Goal: Task Accomplishment & Management: Complete application form

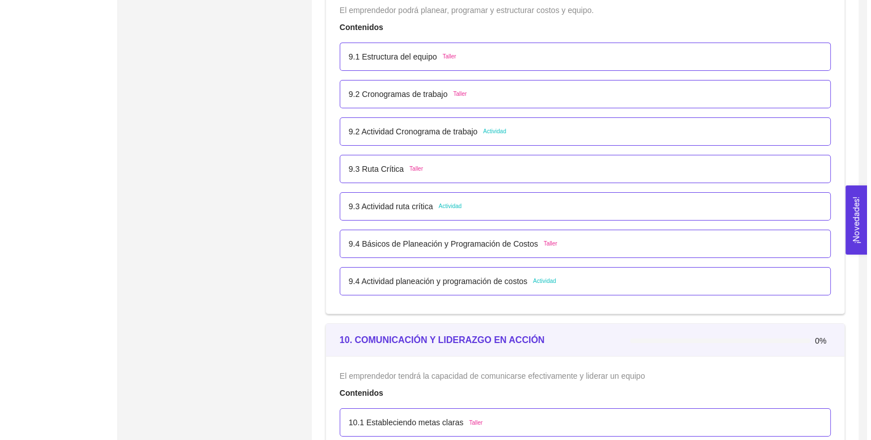
scroll to position [3851, 0]
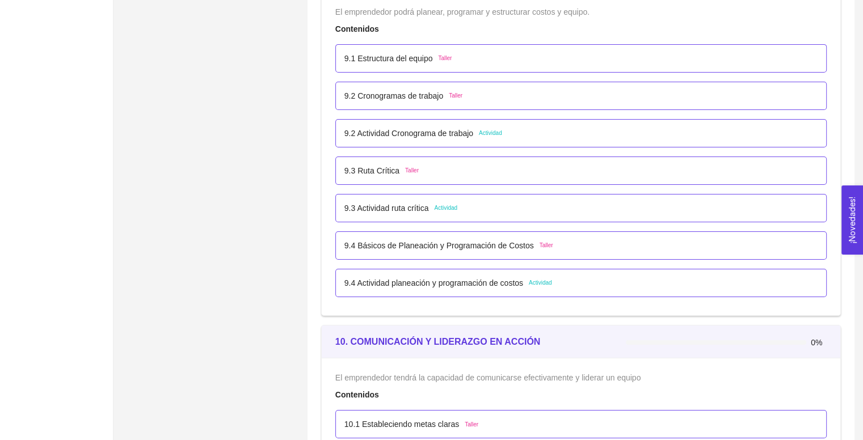
click at [399, 214] on div "9.3 Actividad ruta crítica Actividad" at bounding box center [580, 208] width 491 height 28
click at [387, 165] on p "9.3 Ruta Crítica" at bounding box center [371, 171] width 55 height 12
click at [387, 164] on div "Anterior Siguiente" at bounding box center [435, 264] width 477 height 212
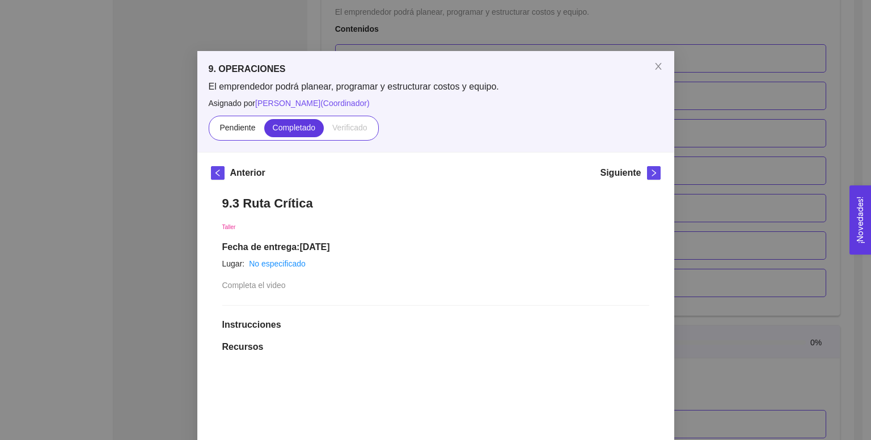
scroll to position [0, 0]
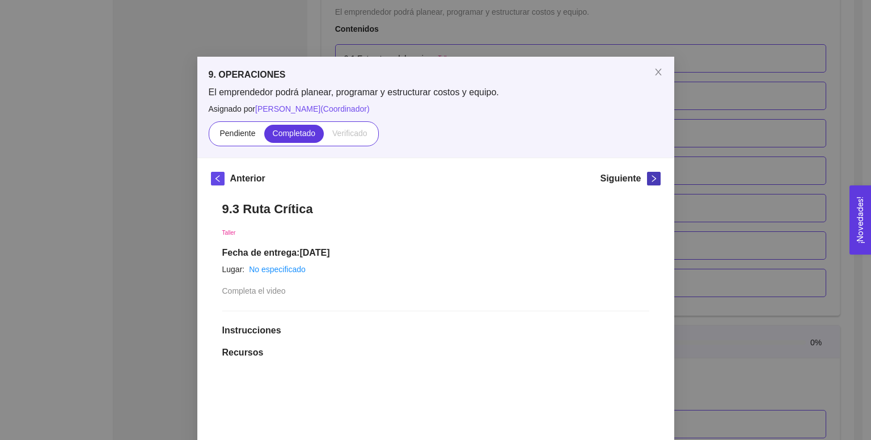
click at [650, 180] on icon "right" at bounding box center [654, 179] width 8 height 8
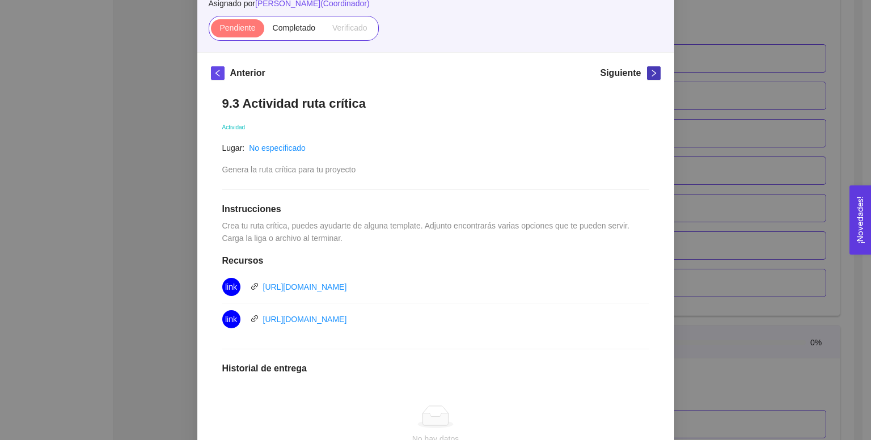
scroll to position [106, 0]
click at [347, 320] on link "[URL][DOMAIN_NAME]" at bounding box center [305, 318] width 84 height 9
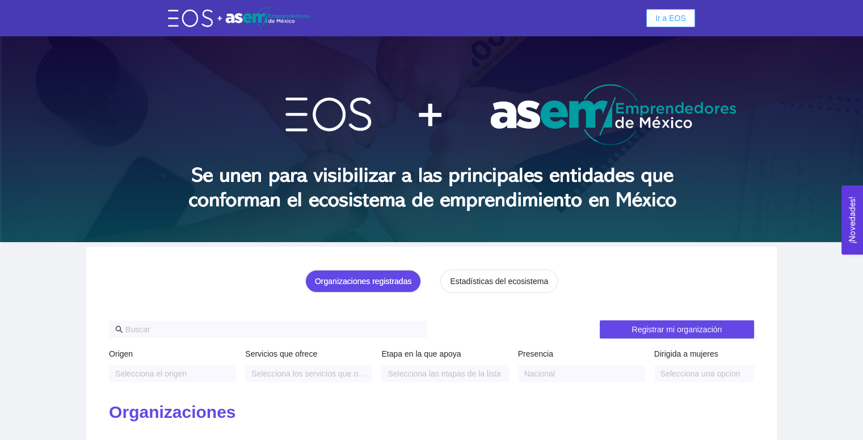
click at [667, 26] on button "Ir a EOS" at bounding box center [670, 18] width 49 height 18
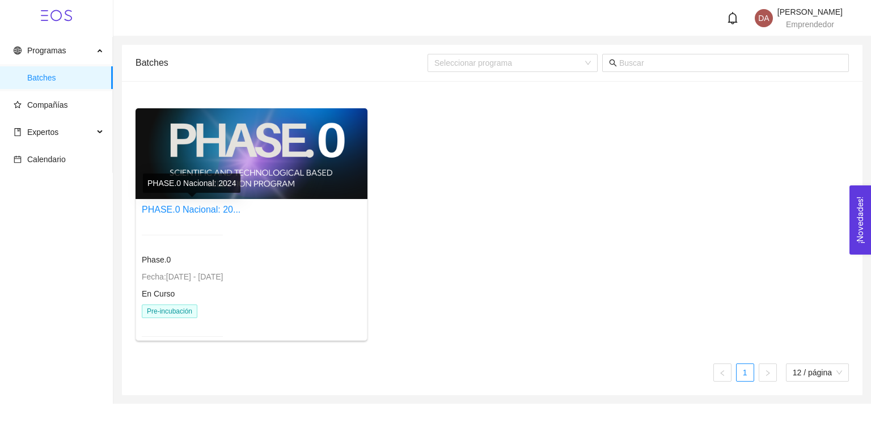
click at [234, 187] on div "PHASE.0 Nacional: 2024" at bounding box center [192, 183] width 98 height 19
click at [223, 240] on div at bounding box center [182, 235] width 81 height 28
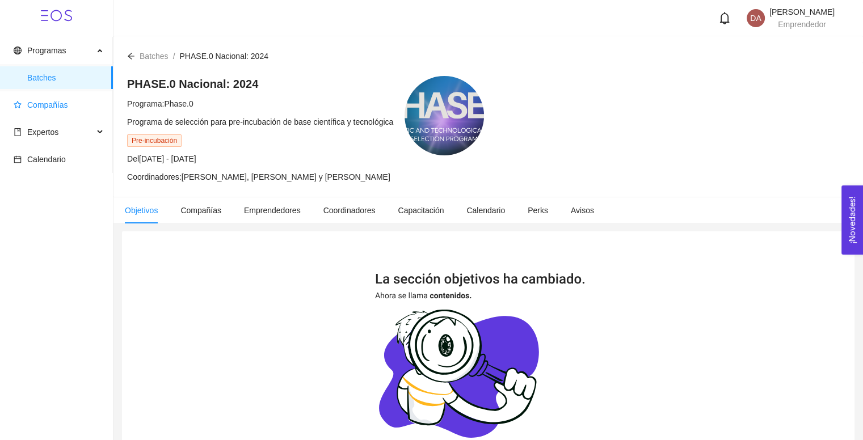
click at [54, 113] on span "Compañías" at bounding box center [59, 105] width 90 height 23
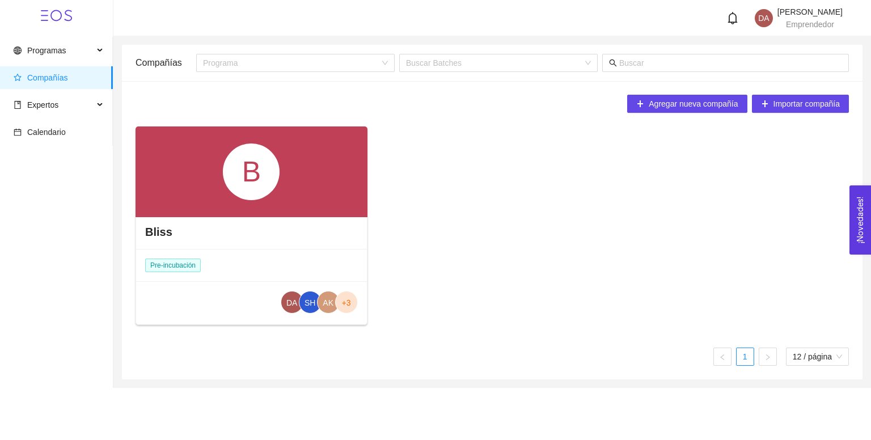
click at [237, 223] on div "Bliss" at bounding box center [251, 232] width 231 height 34
click at [191, 248] on div "Bliss" at bounding box center [251, 232] width 231 height 34
click at [204, 167] on div "B" at bounding box center [252, 172] width 232 height 91
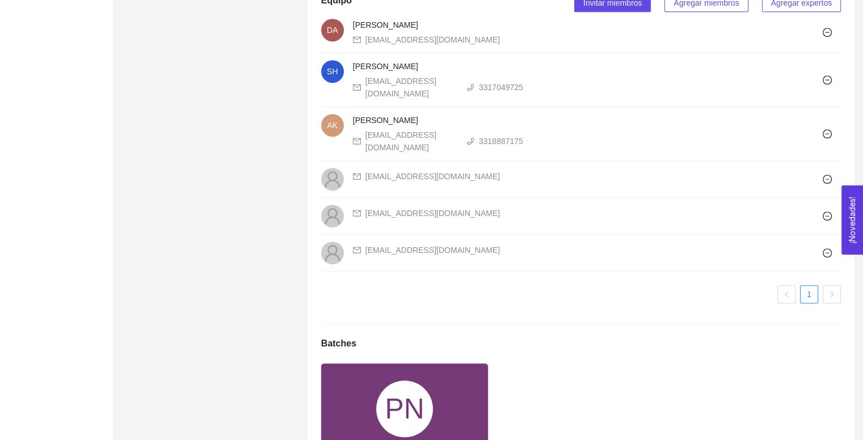
scroll to position [910, 0]
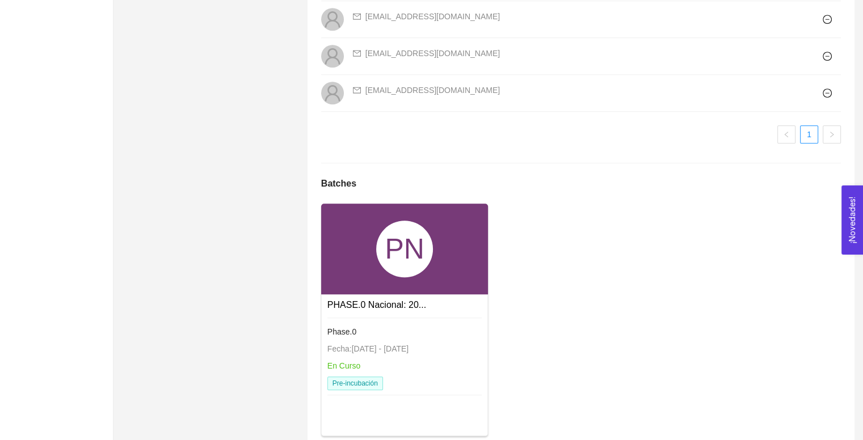
click at [418, 221] on div "PN" at bounding box center [404, 249] width 57 height 57
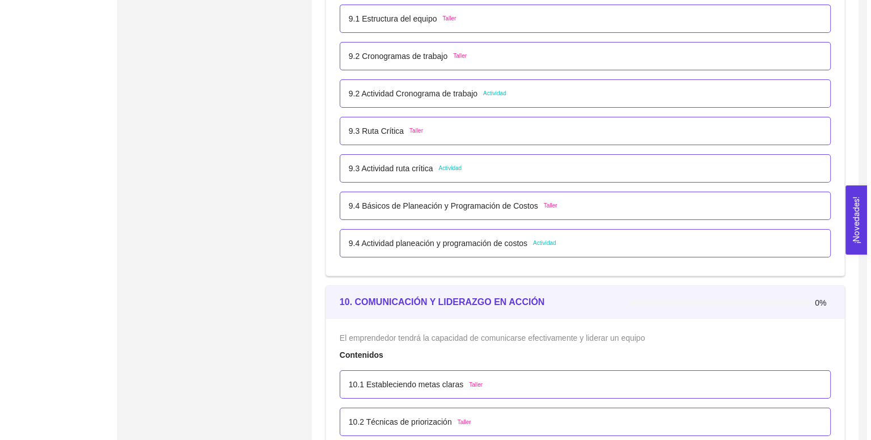
scroll to position [3889, 0]
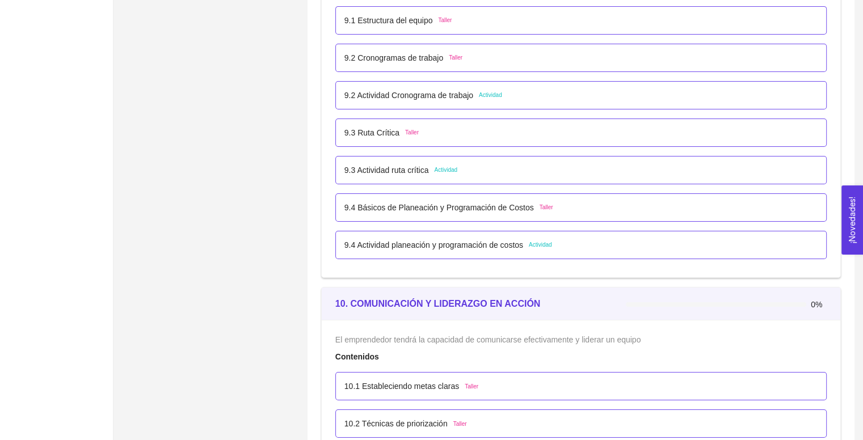
click at [398, 165] on p "9.3 Actividad ruta crítica" at bounding box center [386, 170] width 85 height 12
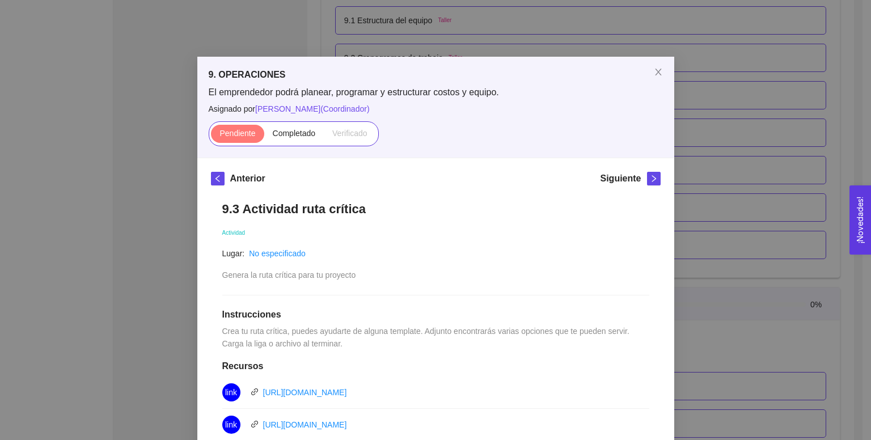
scroll to position [264, 0]
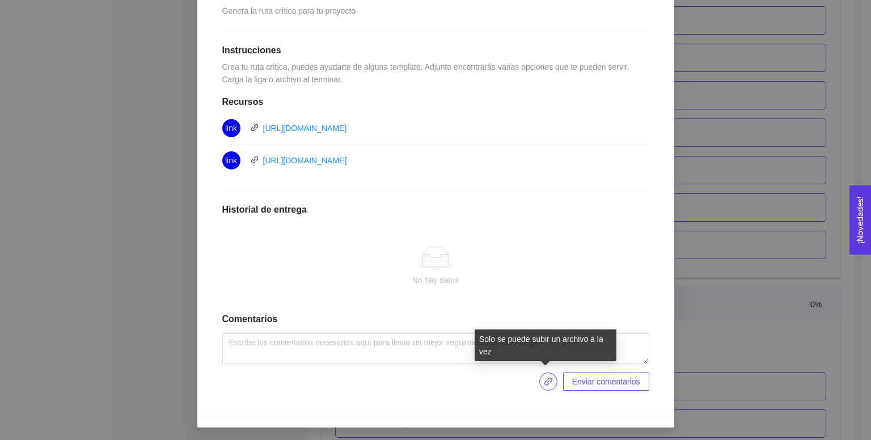
click at [540, 381] on span "link" at bounding box center [548, 381] width 17 height 9
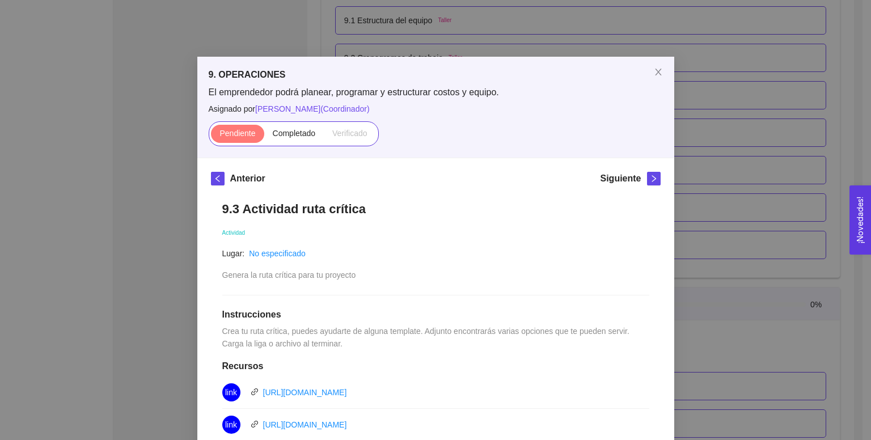
scroll to position [266, 0]
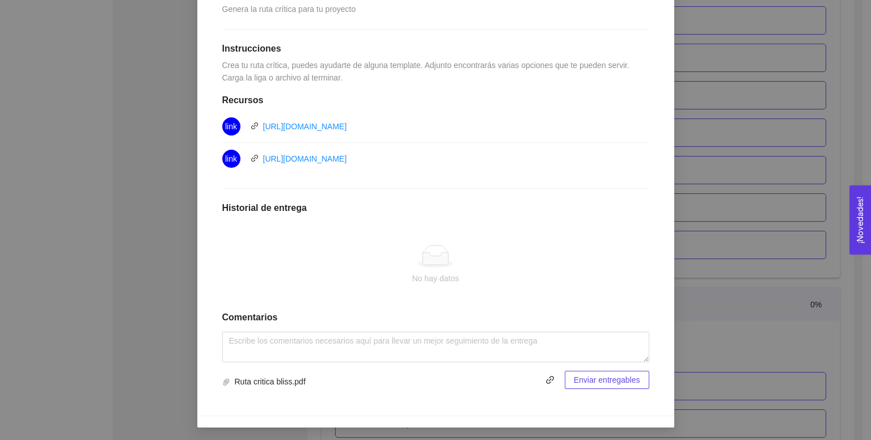
click at [590, 381] on span "Enviar entregables" at bounding box center [607, 380] width 66 height 12
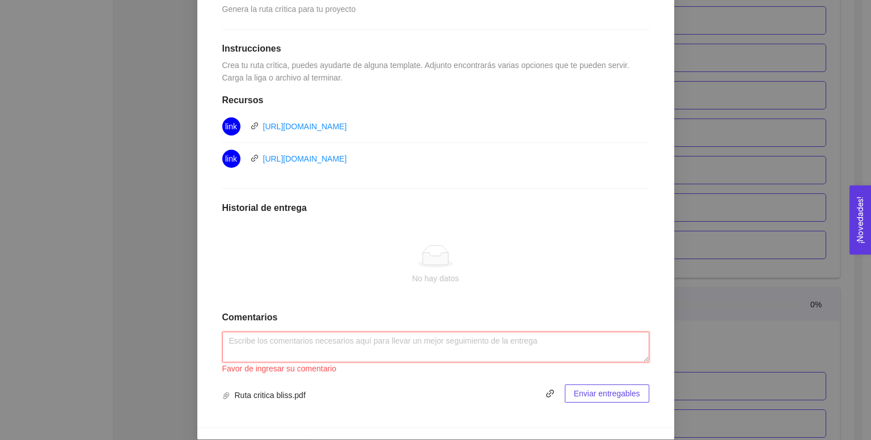
click at [397, 340] on textarea at bounding box center [435, 347] width 427 height 31
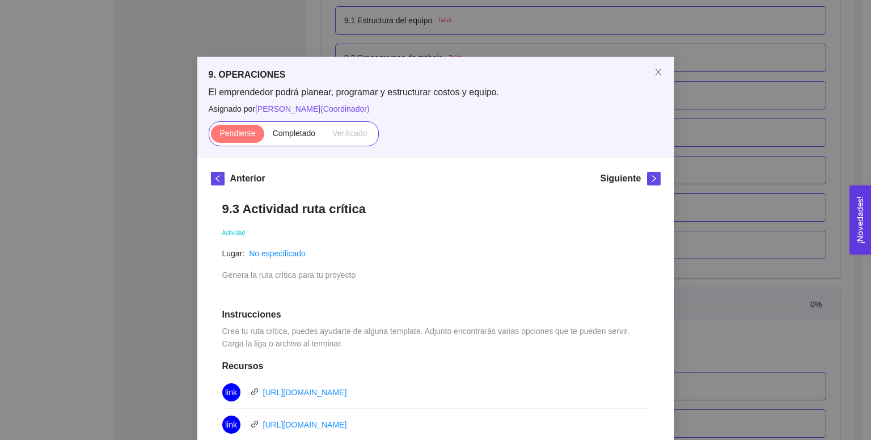
scroll to position [264, 0]
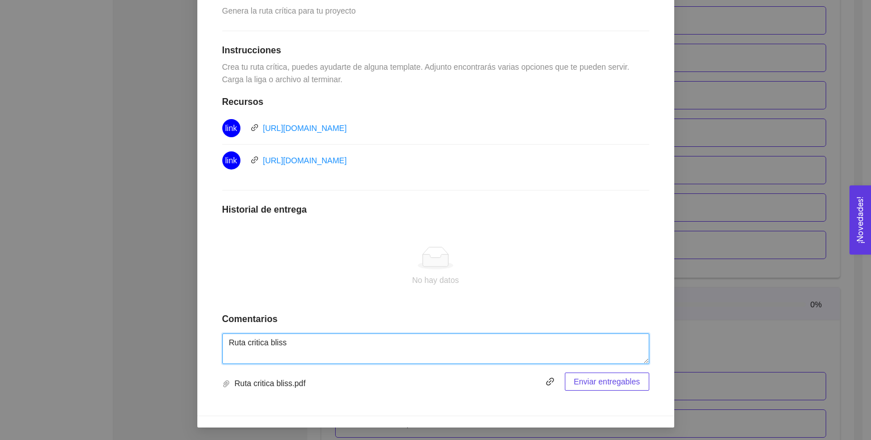
type textarea "Ruta critica bliss"
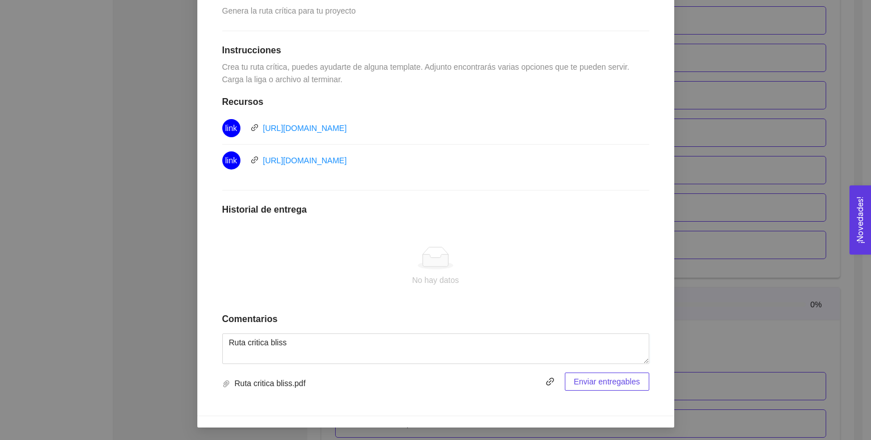
click at [600, 381] on span "Enviar entregables" at bounding box center [607, 382] width 66 height 12
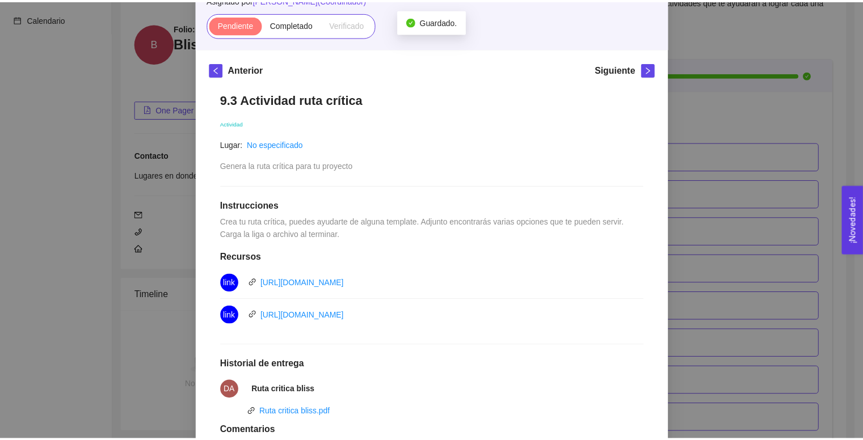
scroll to position [0, 0]
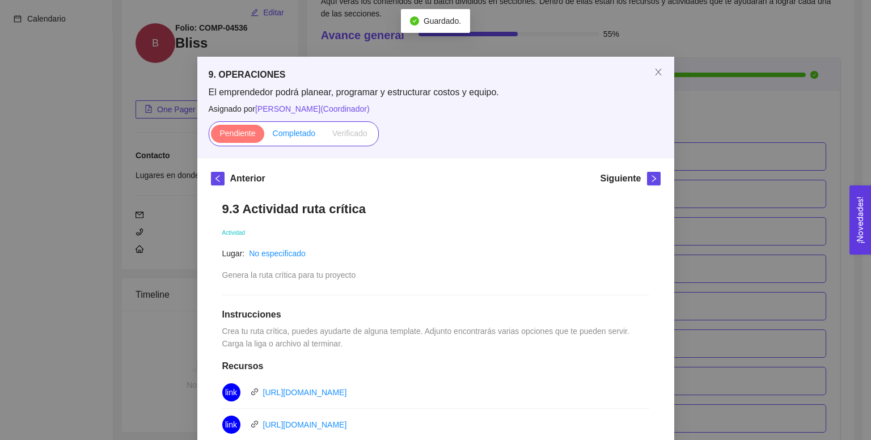
click at [301, 134] on span "Completado" at bounding box center [294, 133] width 43 height 9
click at [264, 136] on input "Completado" at bounding box center [264, 136] width 0 height 0
click at [652, 176] on icon "right" at bounding box center [654, 178] width 4 height 7
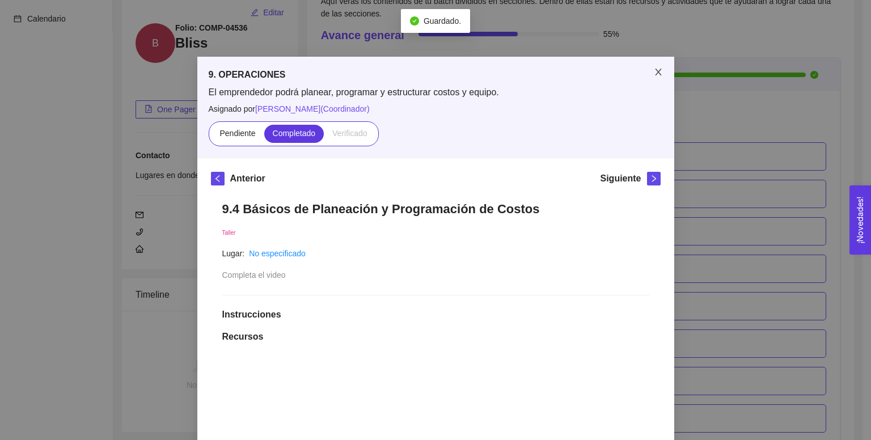
click at [659, 64] on span "Close" at bounding box center [659, 73] width 32 height 32
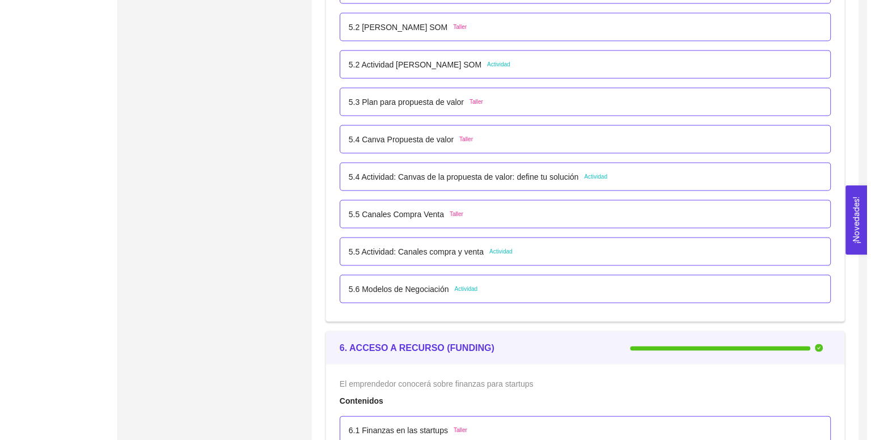
scroll to position [2305, 0]
click at [433, 246] on p "5.5 Actividad: Canales compra y venta" at bounding box center [411, 252] width 135 height 12
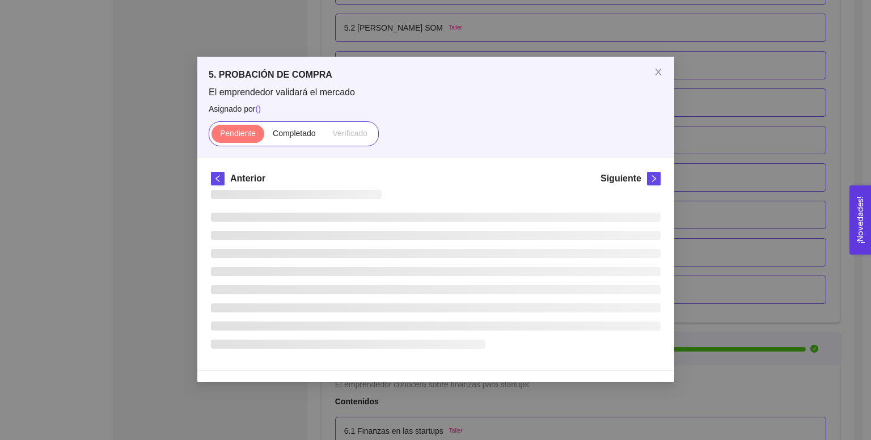
click at [433, 244] on ul at bounding box center [436, 281] width 450 height 136
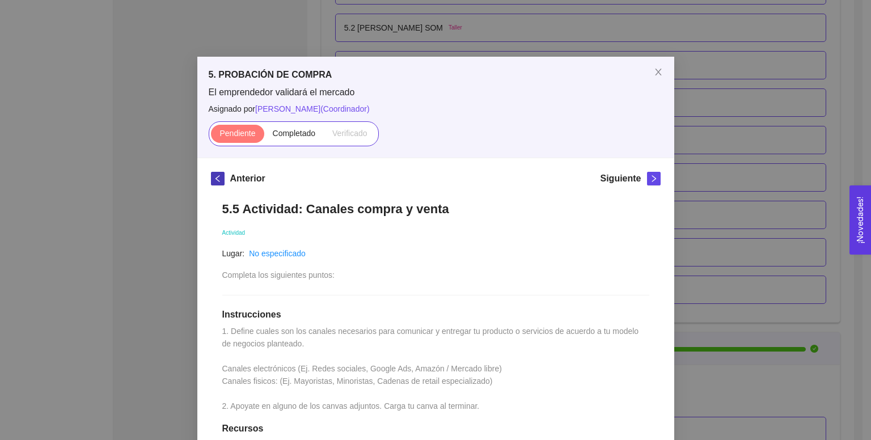
click at [212, 175] on span "left" at bounding box center [218, 179] width 12 height 8
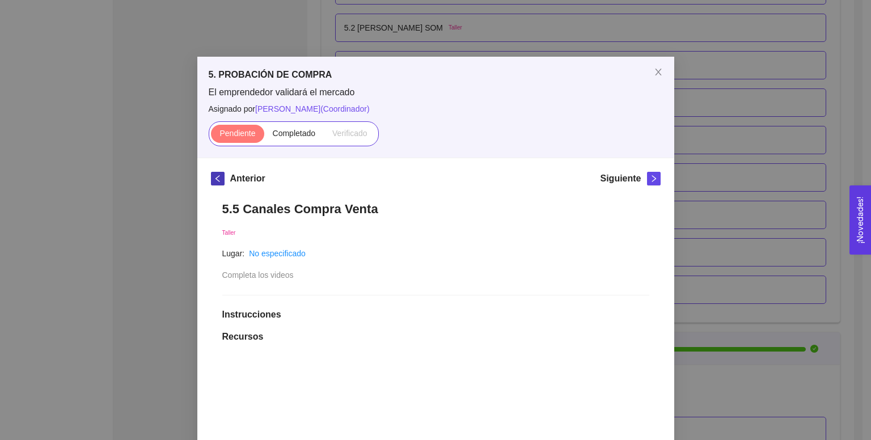
click at [212, 175] on span "left" at bounding box center [218, 179] width 12 height 8
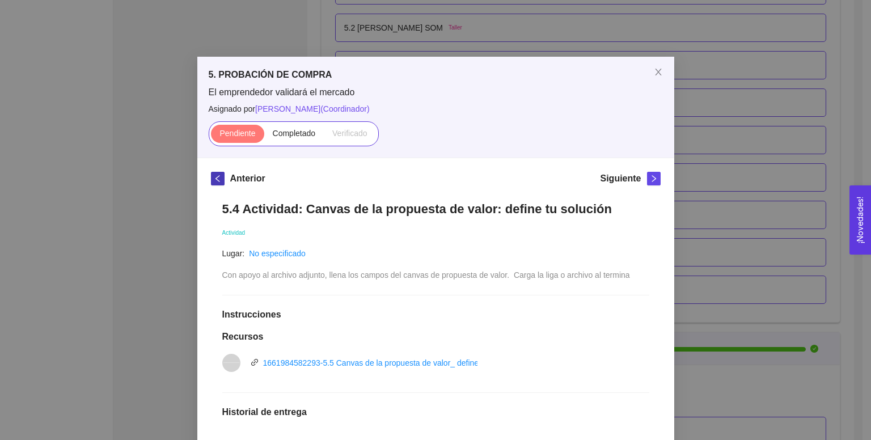
click at [212, 175] on span "left" at bounding box center [218, 179] width 12 height 8
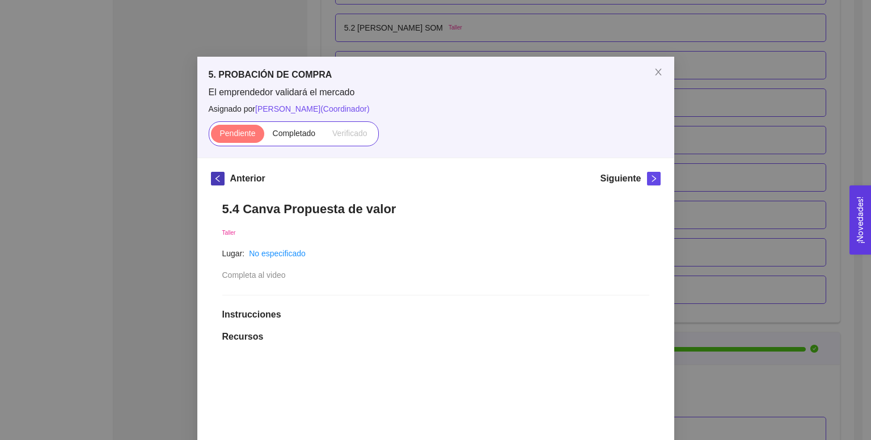
click at [212, 175] on span "left" at bounding box center [218, 179] width 12 height 8
click at [212, 174] on button "button" at bounding box center [218, 179] width 14 height 14
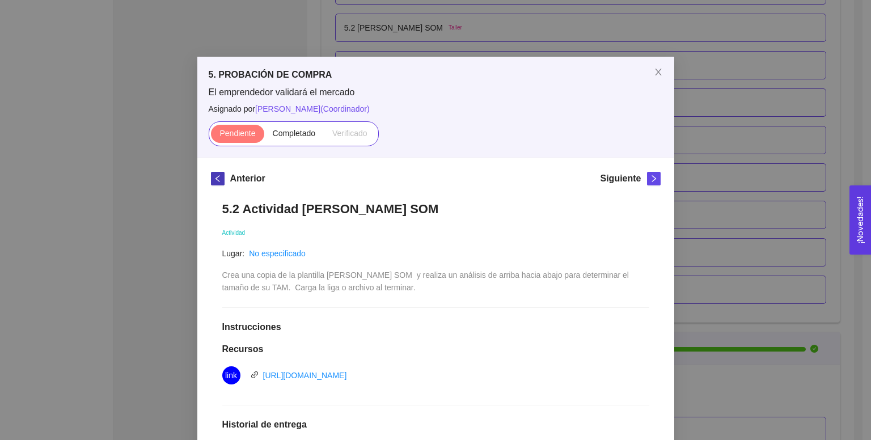
click at [214, 175] on icon "left" at bounding box center [218, 179] width 8 height 8
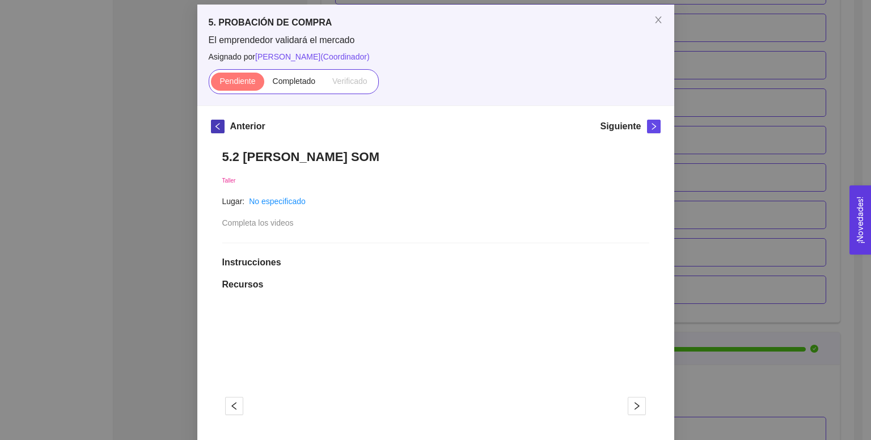
scroll to position [0, 0]
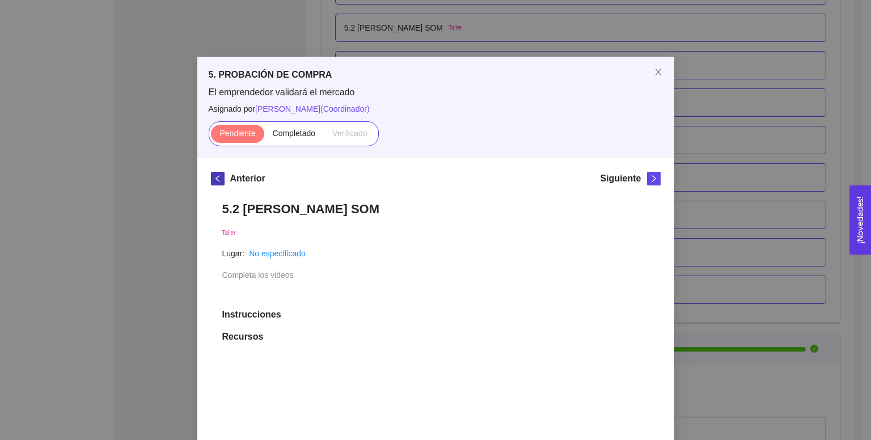
click at [214, 180] on icon "left" at bounding box center [218, 179] width 8 height 8
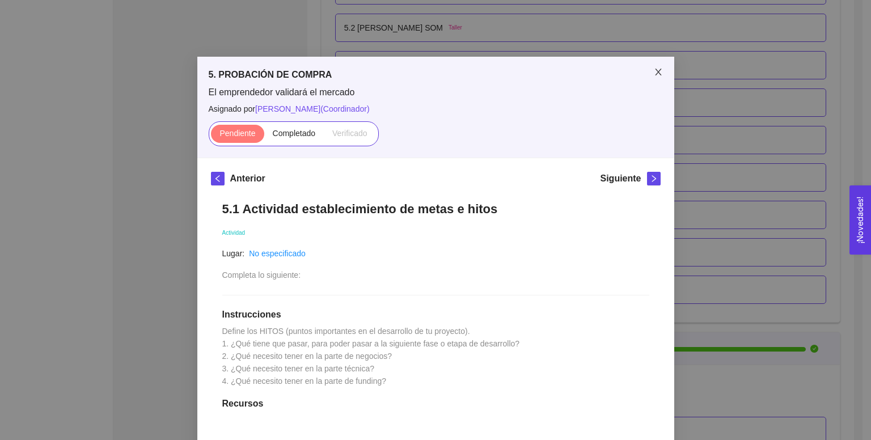
click at [655, 67] on span "Close" at bounding box center [659, 73] width 32 height 32
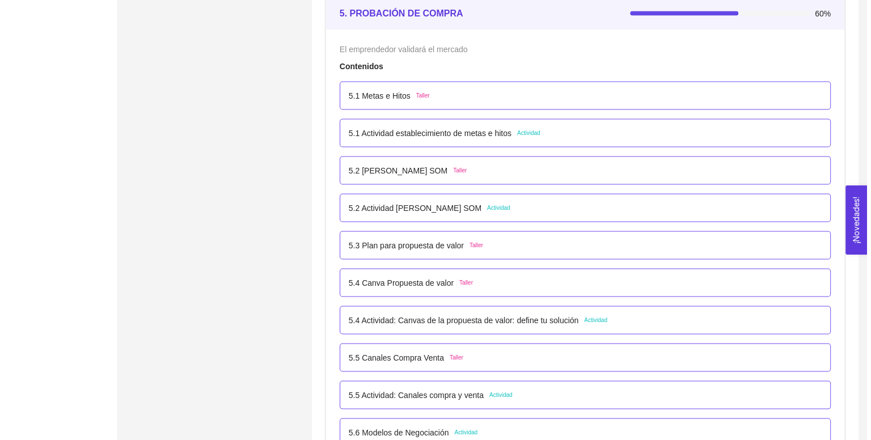
scroll to position [2147, 0]
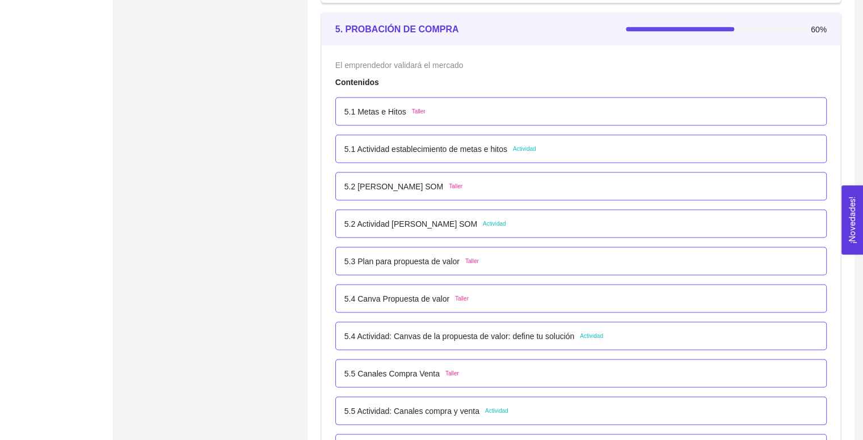
click at [399, 108] on p "5.1 Metas e Hitos" at bounding box center [375, 111] width 62 height 12
click at [0, 0] on span "Asignado por Ana Sofia Contreras Córdova ( Coordinador )" at bounding box center [0, 0] width 0 height 0
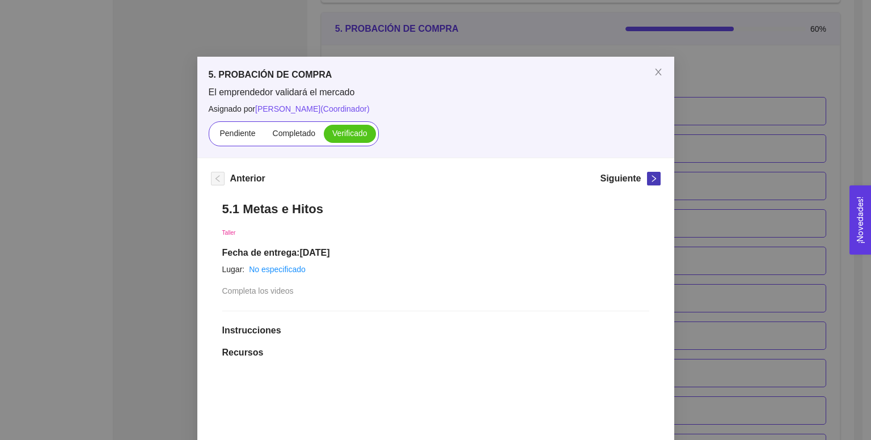
click at [652, 176] on icon "right" at bounding box center [654, 178] width 4 height 7
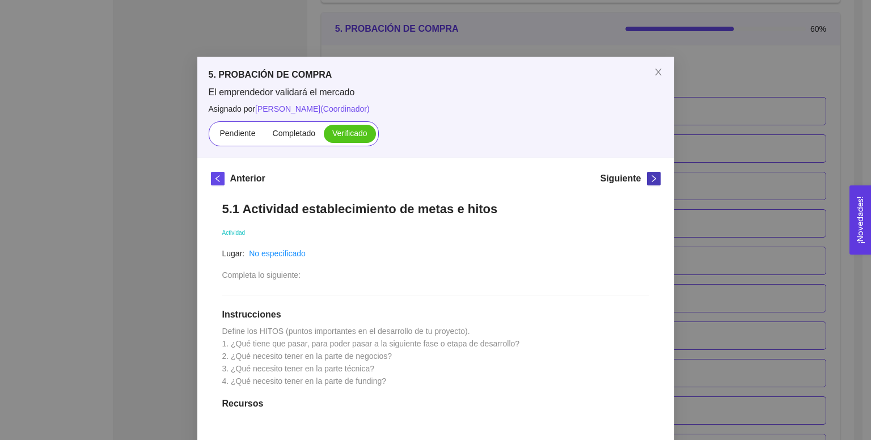
click at [652, 176] on icon "right" at bounding box center [654, 178] width 4 height 7
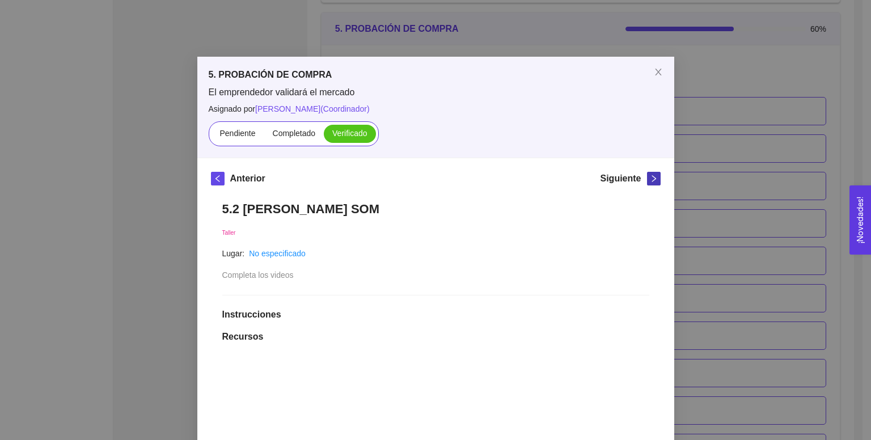
click at [652, 176] on icon "right" at bounding box center [654, 178] width 4 height 7
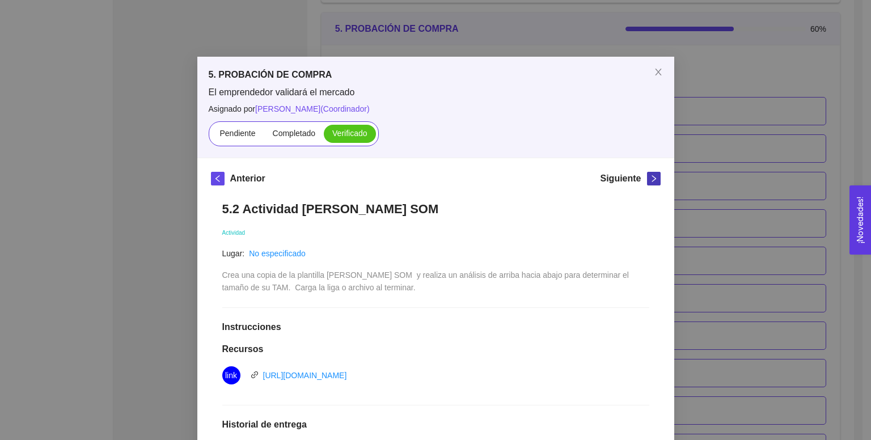
click at [652, 176] on icon "right" at bounding box center [654, 178] width 4 height 7
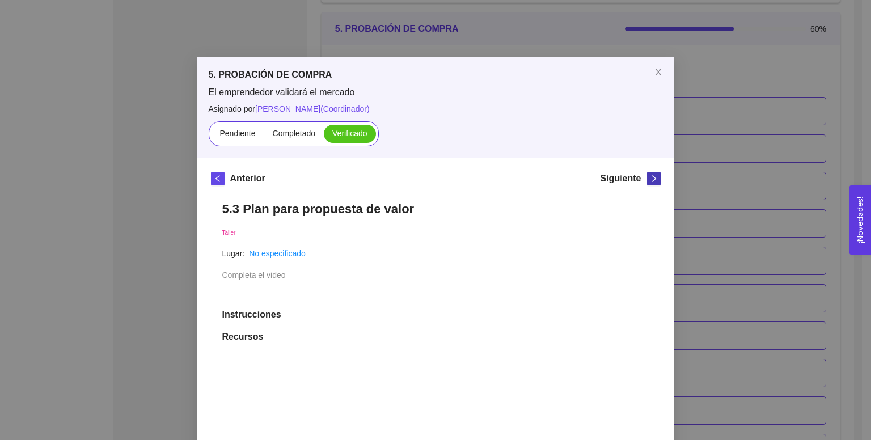
click at [652, 176] on icon "right" at bounding box center [654, 178] width 4 height 7
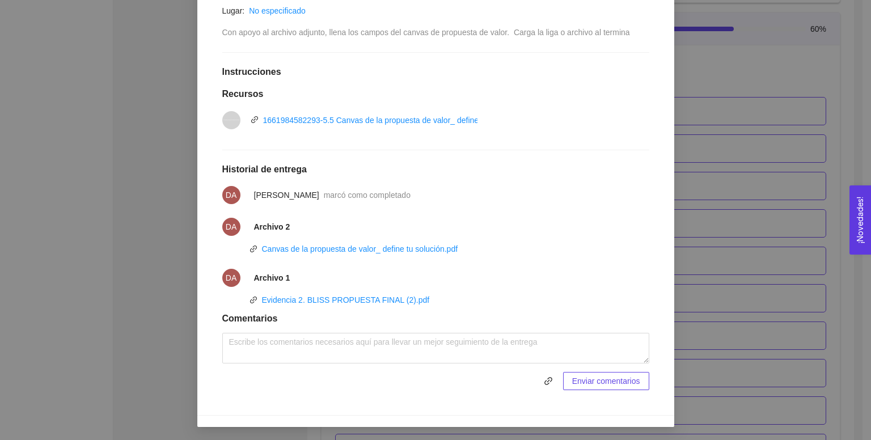
scroll to position [0, 0]
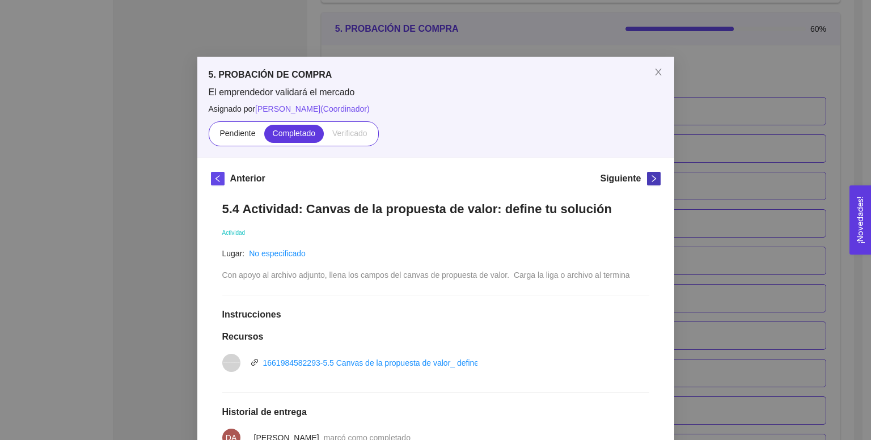
click at [650, 180] on icon "right" at bounding box center [654, 179] width 8 height 8
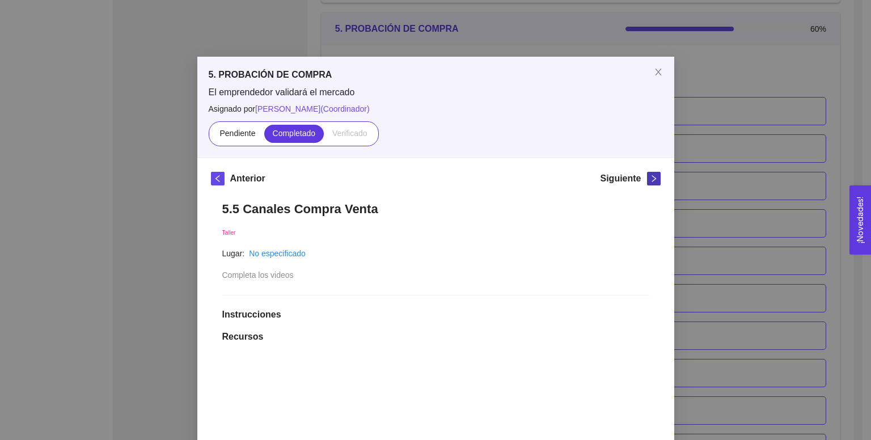
click at [650, 179] on icon "right" at bounding box center [654, 179] width 8 height 8
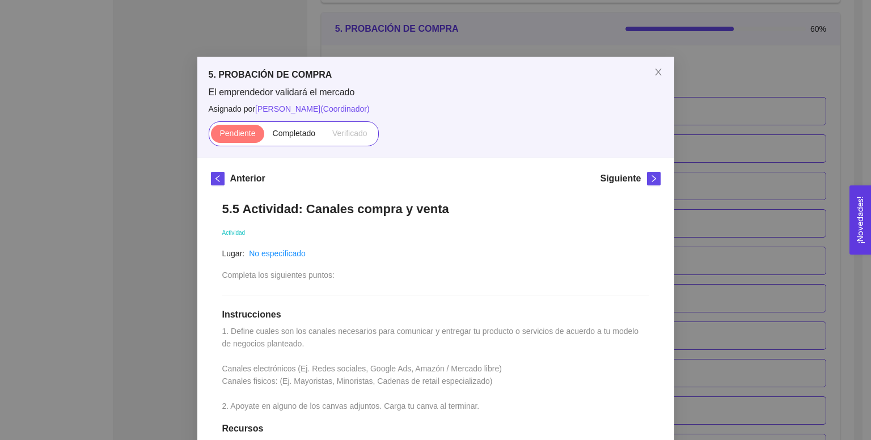
click at [642, 178] on div "Siguiente" at bounding box center [630, 181] width 60 height 18
click at [652, 179] on icon "right" at bounding box center [654, 179] width 8 height 8
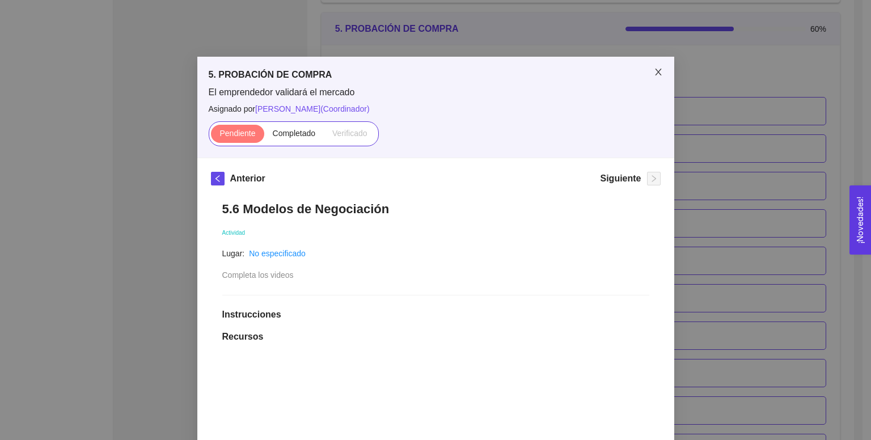
click at [655, 76] on icon "close" at bounding box center [658, 72] width 9 height 9
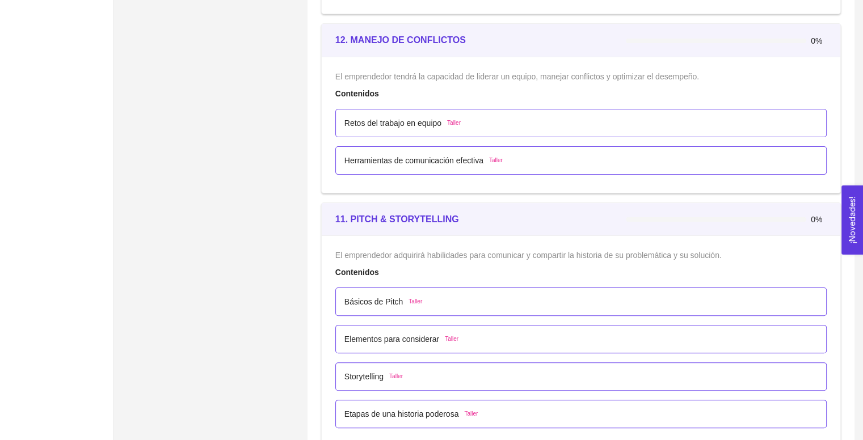
scroll to position [4555, 0]
click at [369, 298] on p "Básicos de Pitch" at bounding box center [373, 303] width 59 height 12
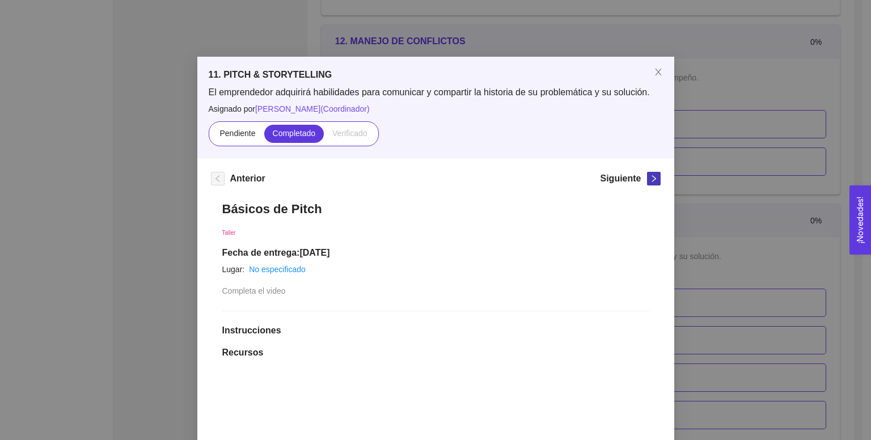
click at [648, 179] on span "right" at bounding box center [654, 179] width 12 height 8
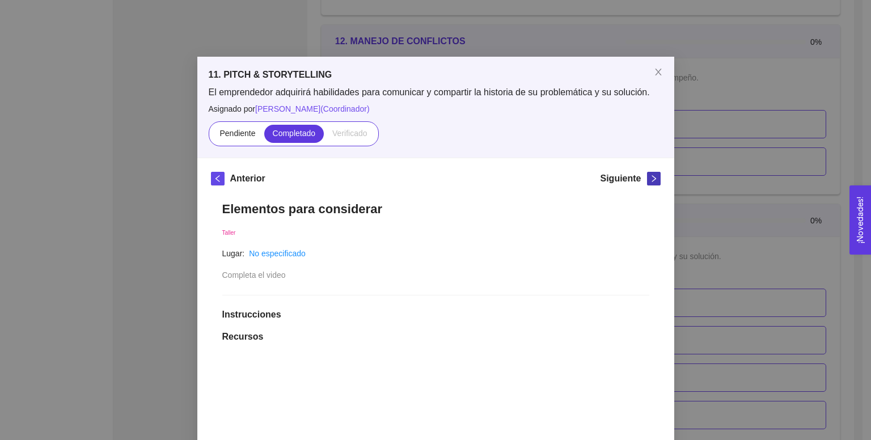
click at [648, 179] on span "right" at bounding box center [654, 179] width 12 height 8
click at [654, 68] on icon "close" at bounding box center [658, 72] width 9 height 9
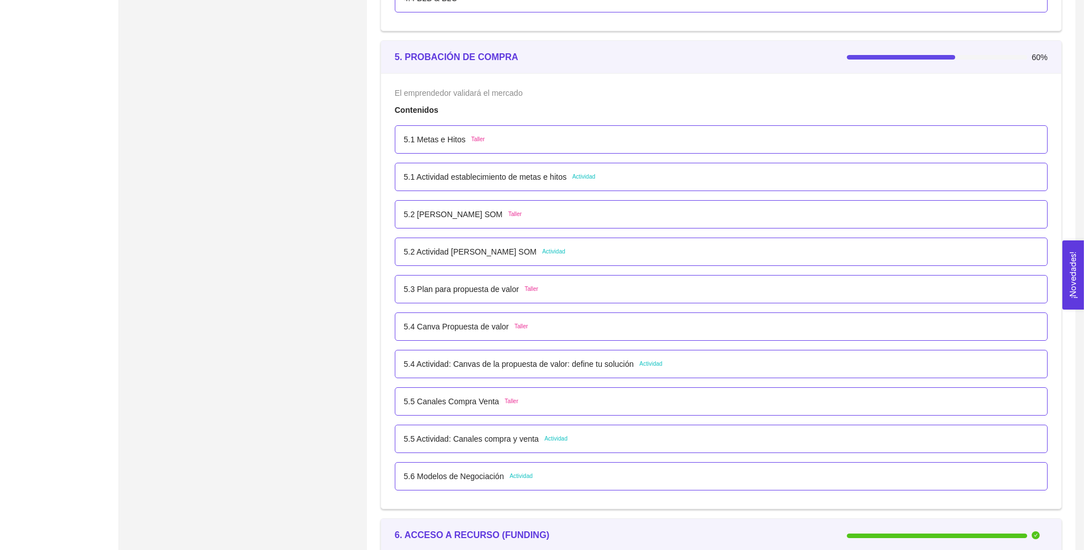
scroll to position [2107, 0]
click at [482, 172] on p "5.1 Actividad establecimiento de metas e hitos" at bounding box center [479, 176] width 163 height 12
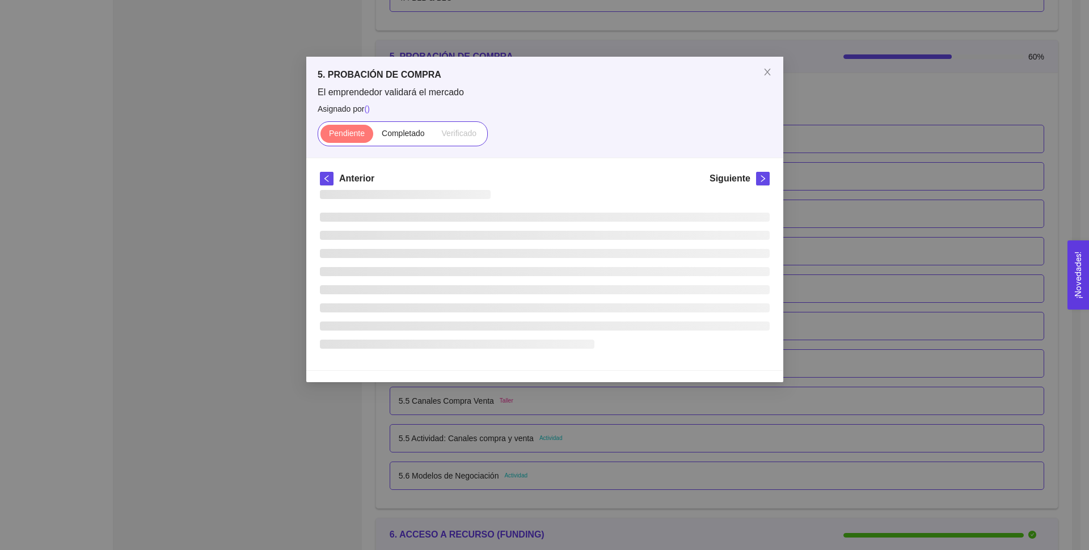
click at [482, 172] on div "Anterior Siguiente" at bounding box center [545, 181] width 450 height 18
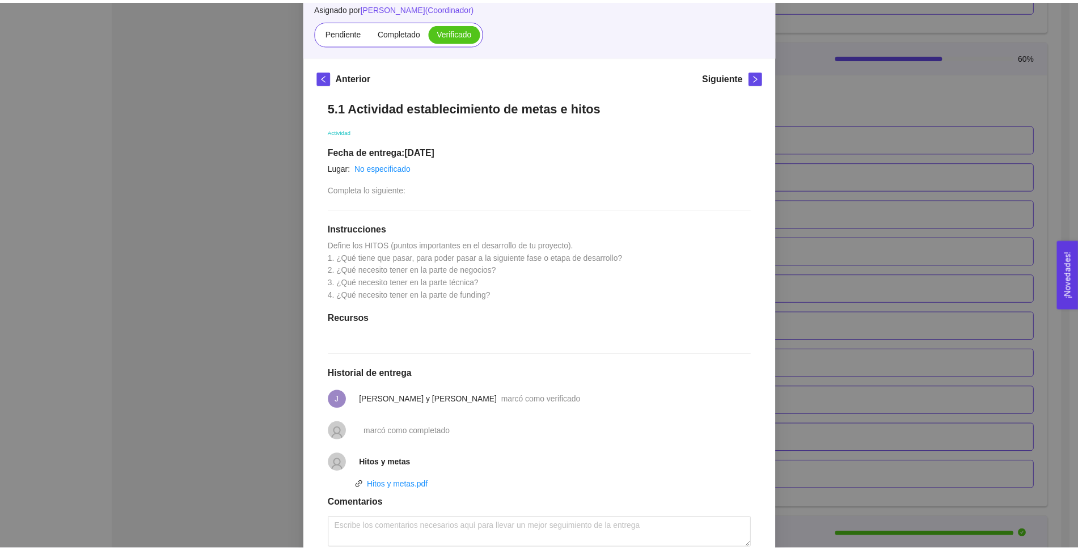
scroll to position [0, 0]
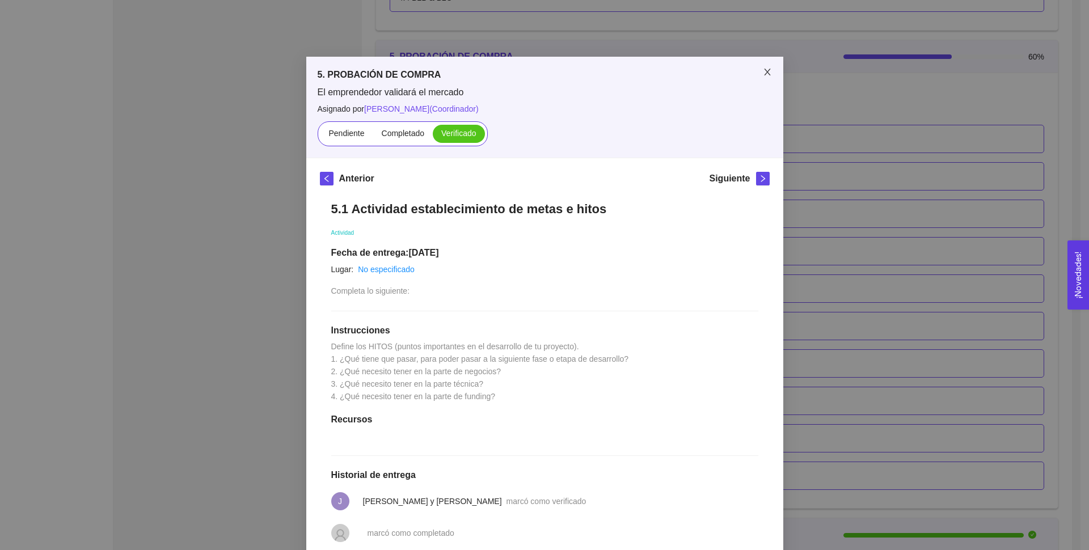
click at [754, 75] on span "Close" at bounding box center [768, 73] width 32 height 32
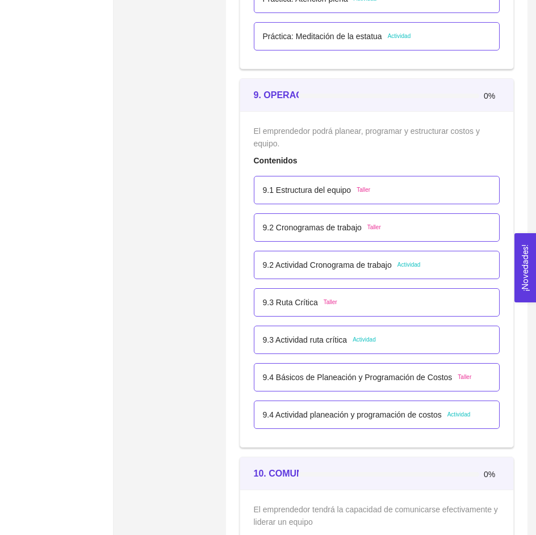
scroll to position [3810, 0]
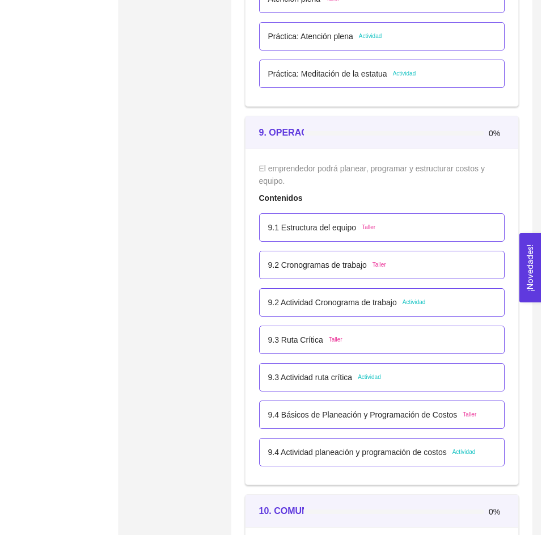
scroll to position [3772, 0]
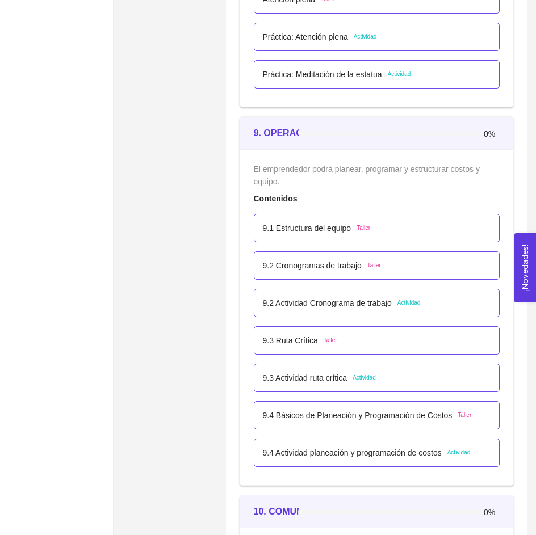
click at [294, 304] on p "9.2 Actividad Cronograma de trabajo" at bounding box center [327, 303] width 129 height 12
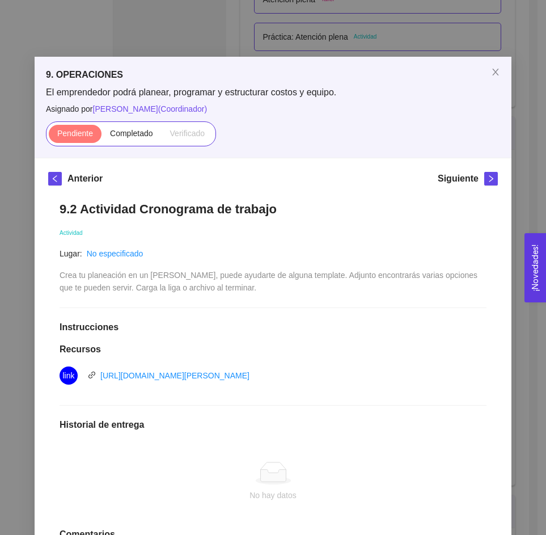
click at [127, 120] on div "El emprendedor podrá planear, programar y estructurar costos y equipo. Asignado…" at bounding box center [273, 116] width 454 height 60
click at [128, 125] on label "Completado" at bounding box center [132, 134] width 60 height 18
click at [102, 136] on input "Completado" at bounding box center [102, 136] width 0 height 0
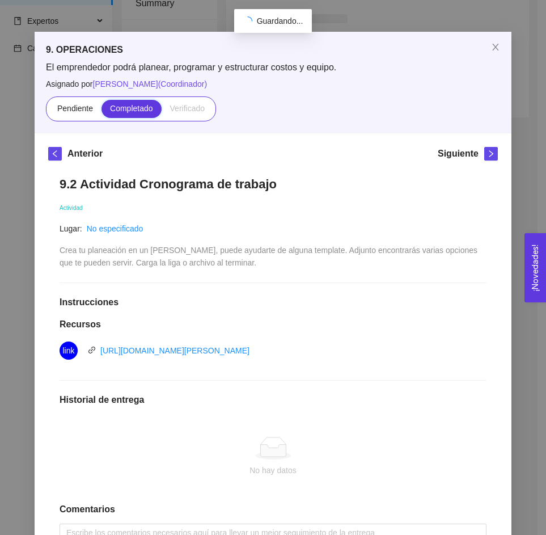
scroll to position [0, 0]
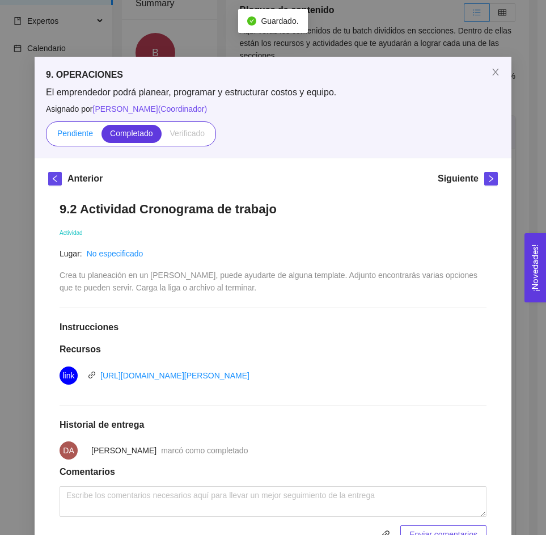
click at [52, 134] on label "Pendiente" at bounding box center [75, 134] width 53 height 18
click at [49, 136] on input "Pendiente" at bounding box center [49, 136] width 0 height 0
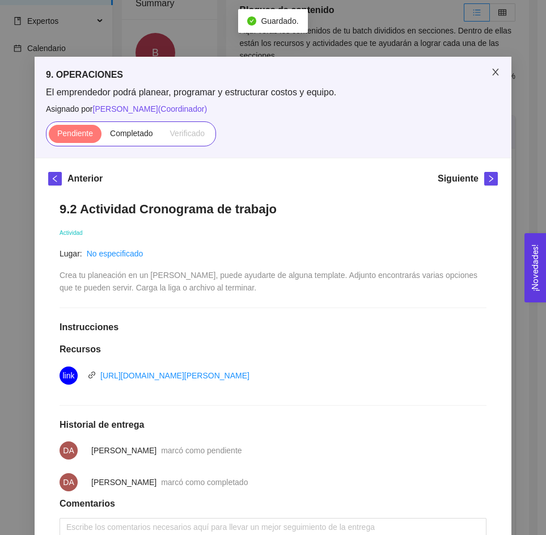
click at [488, 66] on span "Close" at bounding box center [496, 73] width 32 height 32
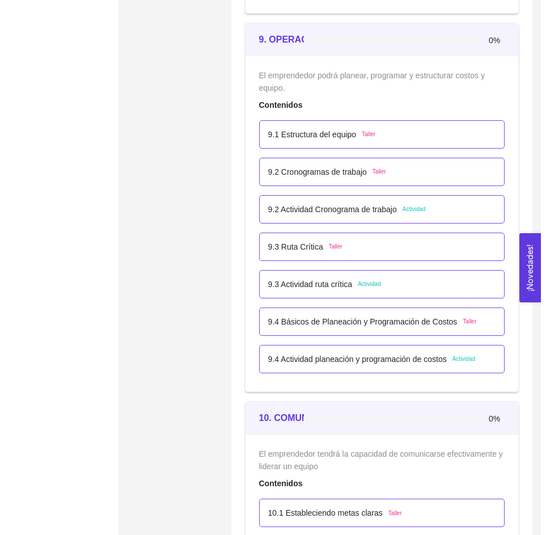
scroll to position [3863, 0]
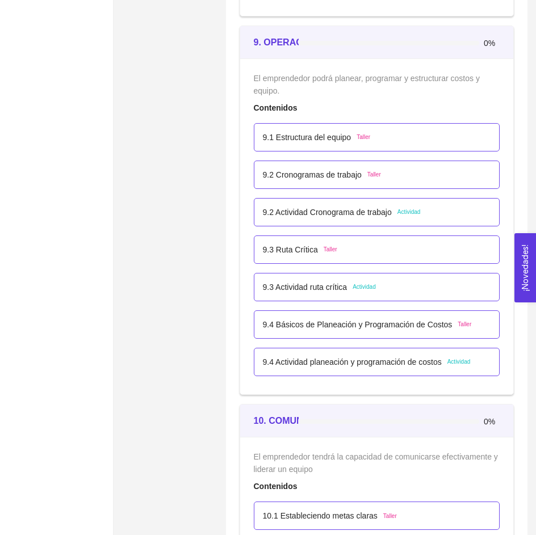
click at [326, 210] on p "9.2 Actividad Cronograma de trabajo" at bounding box center [327, 212] width 129 height 12
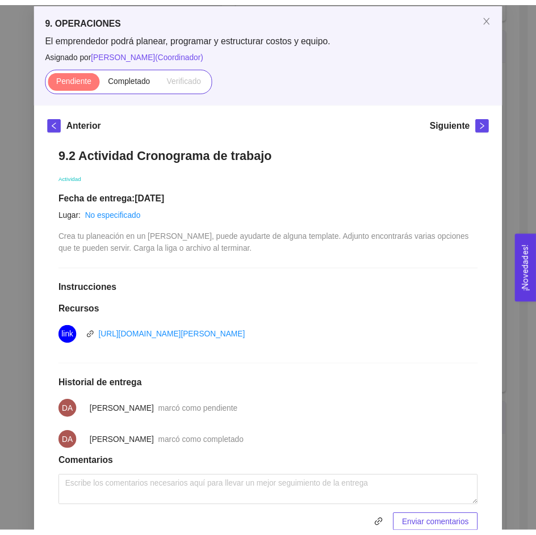
scroll to position [0, 0]
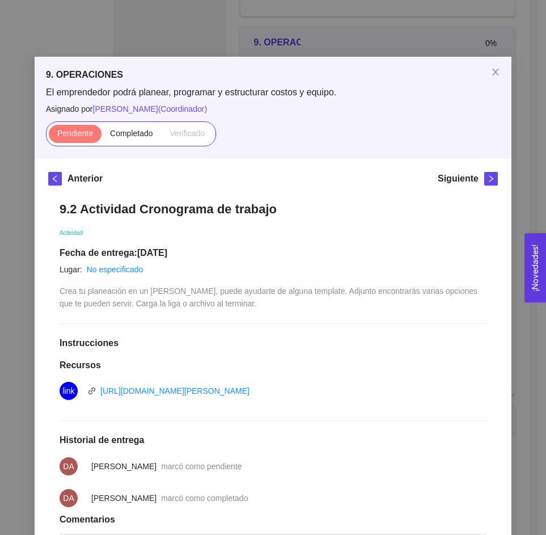
click at [357, 112] on span "Asignado por Ana Sofia Contreras Córdova ( Coordinador )" at bounding box center [273, 109] width 454 height 12
click at [492, 69] on icon "close" at bounding box center [495, 72] width 9 height 9
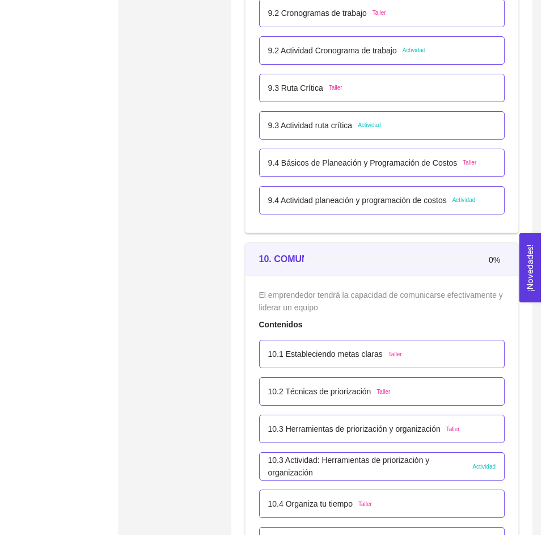
scroll to position [4029, 0]
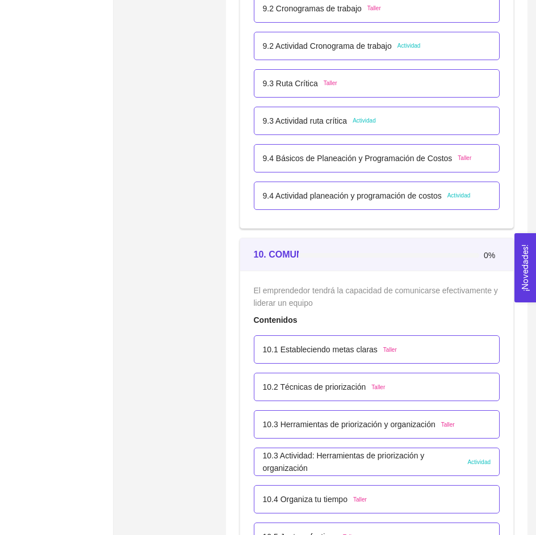
click at [331, 197] on p "9.4 Actividad planeación y programación de costos" at bounding box center [352, 195] width 179 height 12
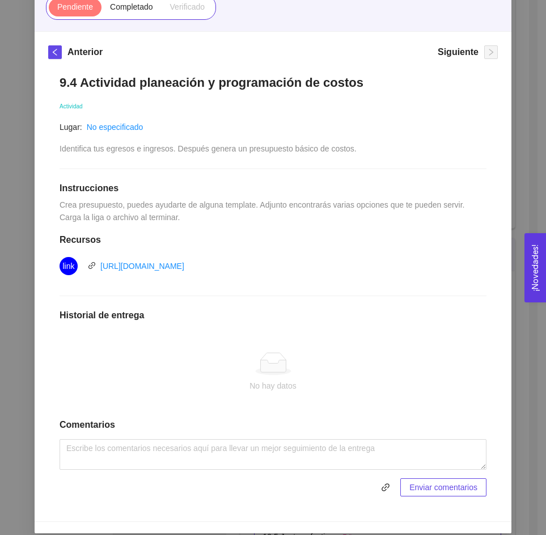
scroll to position [131, 0]
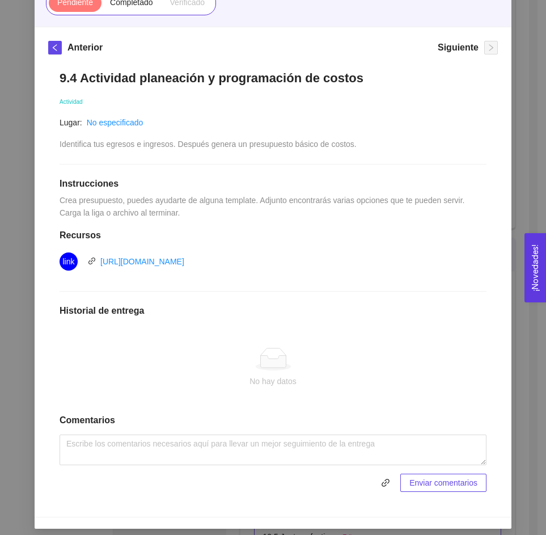
click at [428, 333] on div "No hay datos" at bounding box center [273, 368] width 427 height 94
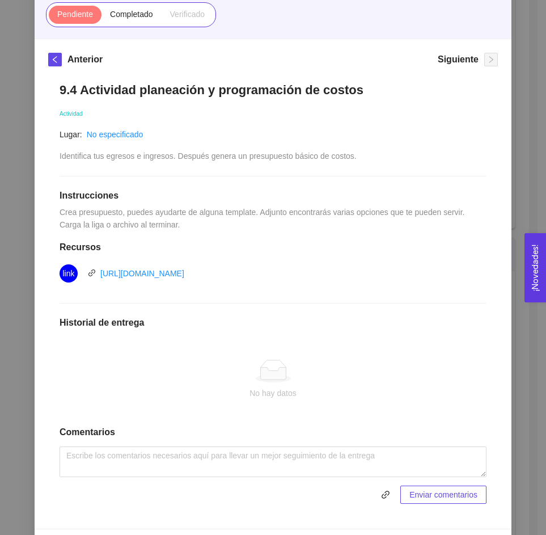
scroll to position [138, 0]
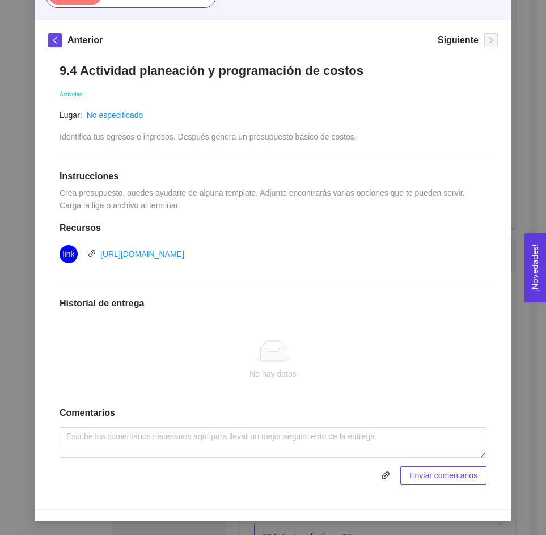
click at [293, 180] on h1 "Instrucciones" at bounding box center [273, 176] width 427 height 11
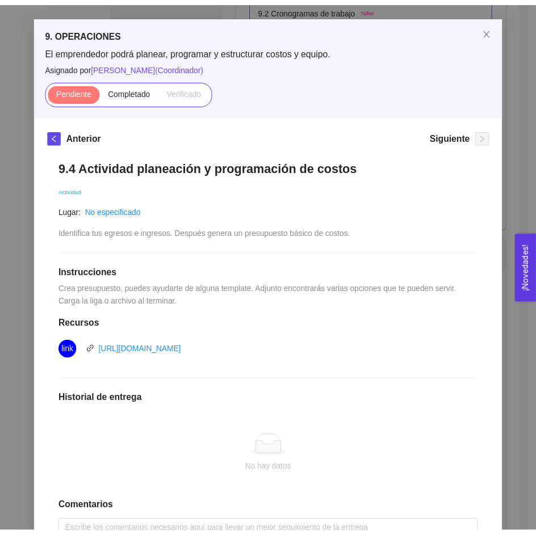
scroll to position [37, 0]
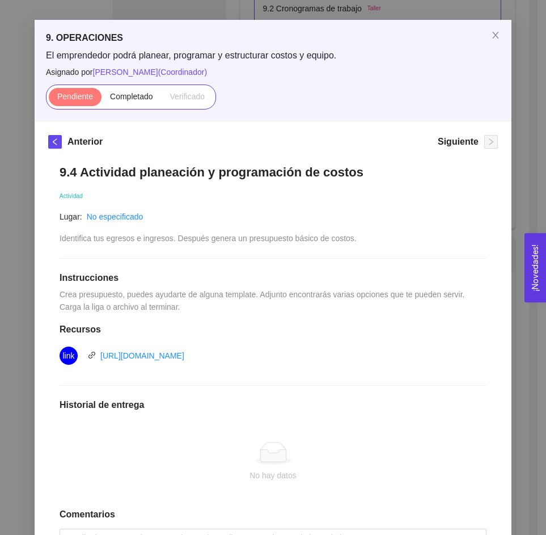
click at [388, 226] on div "9.4 Actividad planeación y programación de costos Actividad Lugar: No especific…" at bounding box center [273, 375] width 450 height 444
click at [492, 38] on icon "close" at bounding box center [495, 35] width 6 height 7
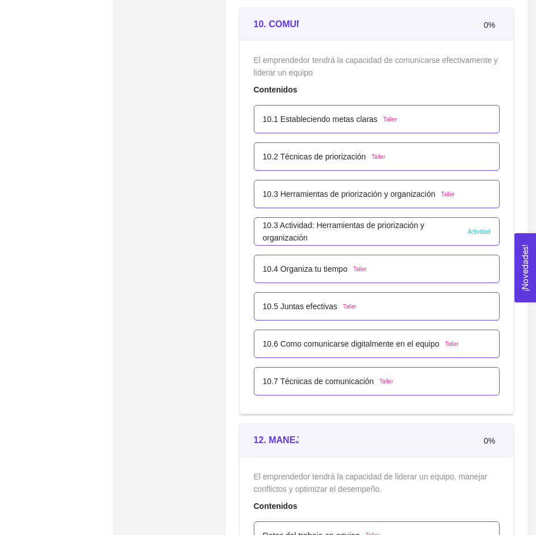
scroll to position [4267, 0]
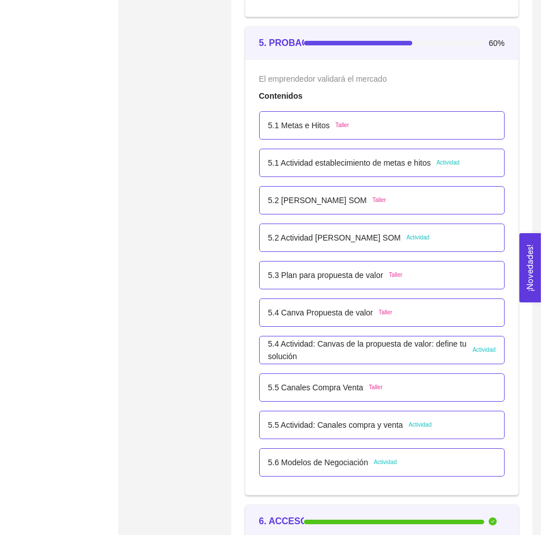
scroll to position [2187, 0]
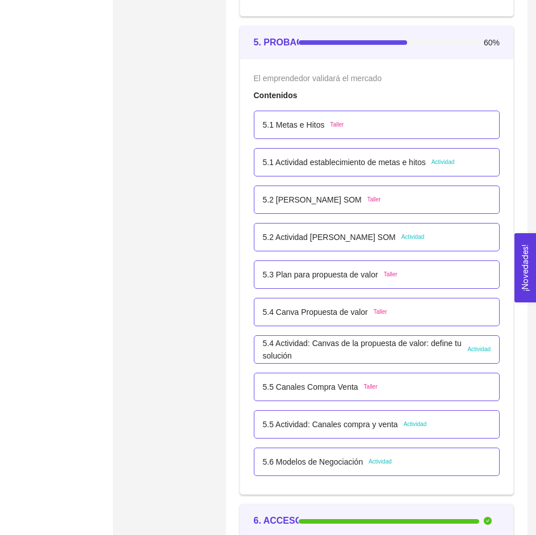
click at [340, 440] on p "5.6 Modelos de Negociación" at bounding box center [313, 462] width 100 height 12
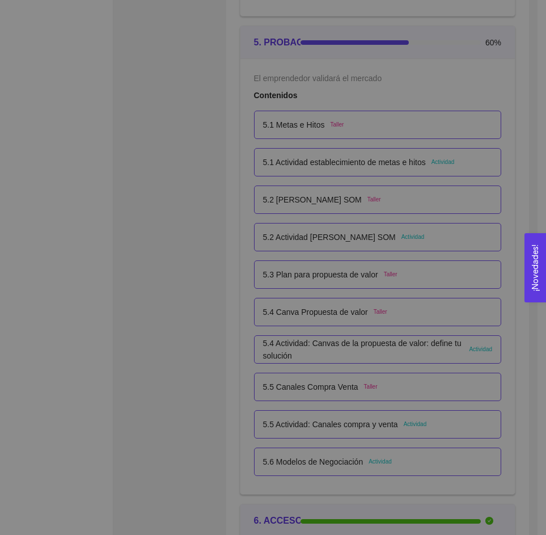
scroll to position [0, 0]
click at [340, 440] on div "5. PROBACIÓN DE COMPRA El emprendedor validará el mercado Asignado por ( ) Pend…" at bounding box center [273, 267] width 546 height 535
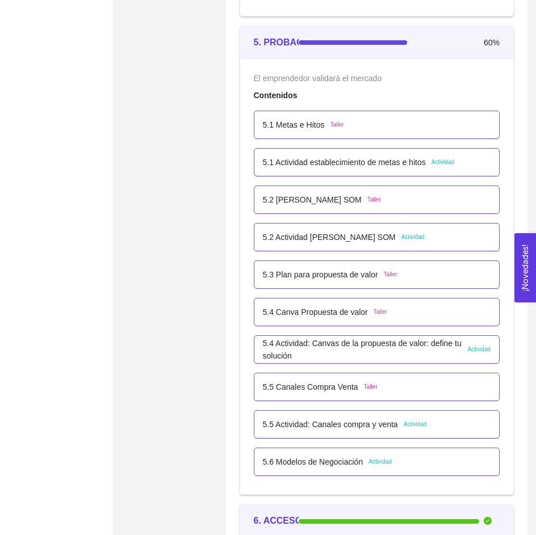
click at [340, 440] on p "5.6 Modelos de Negociación" at bounding box center [313, 462] width 100 height 12
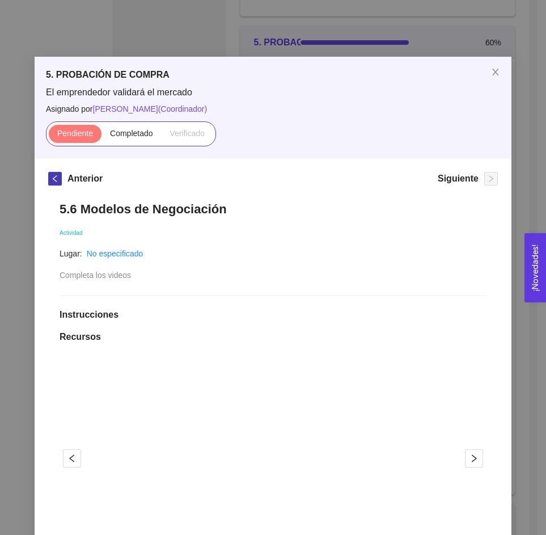
click at [51, 175] on icon "left" at bounding box center [55, 179] width 8 height 8
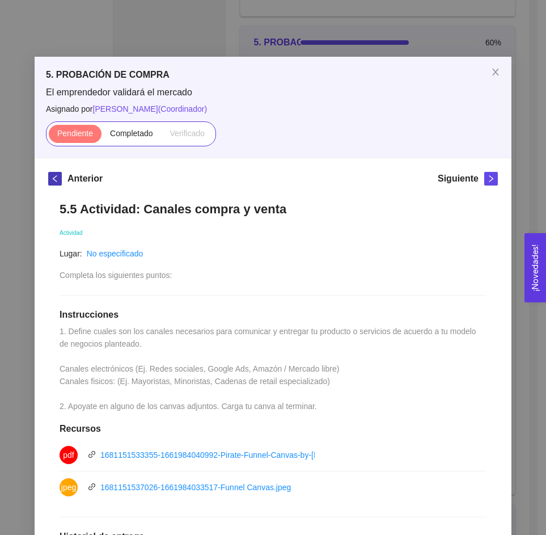
click at [51, 182] on icon "left" at bounding box center [55, 179] width 8 height 8
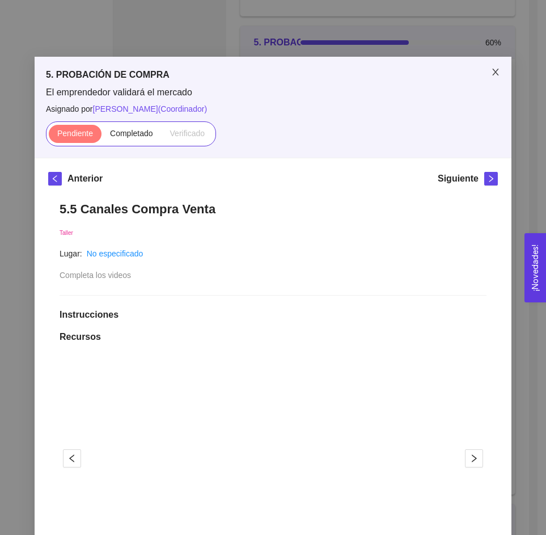
click at [494, 71] on icon "close" at bounding box center [495, 72] width 9 height 9
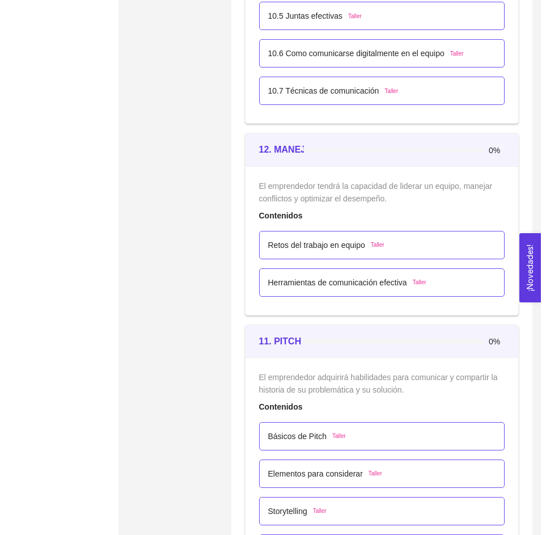
scroll to position [4560, 0]
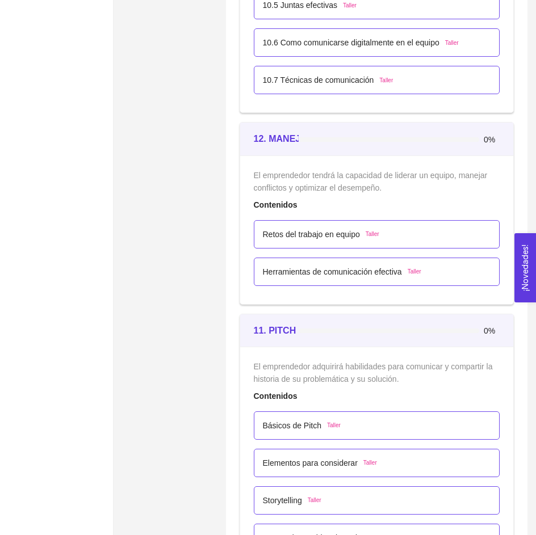
click at [326, 237] on p "Retos del trabajo en equipo" at bounding box center [311, 234] width 97 height 12
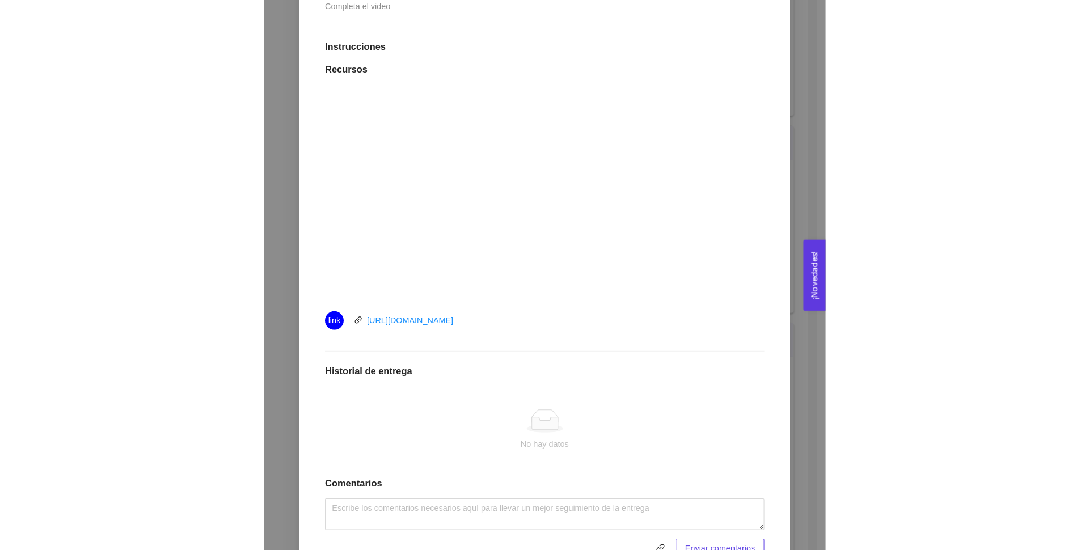
scroll to position [271, 0]
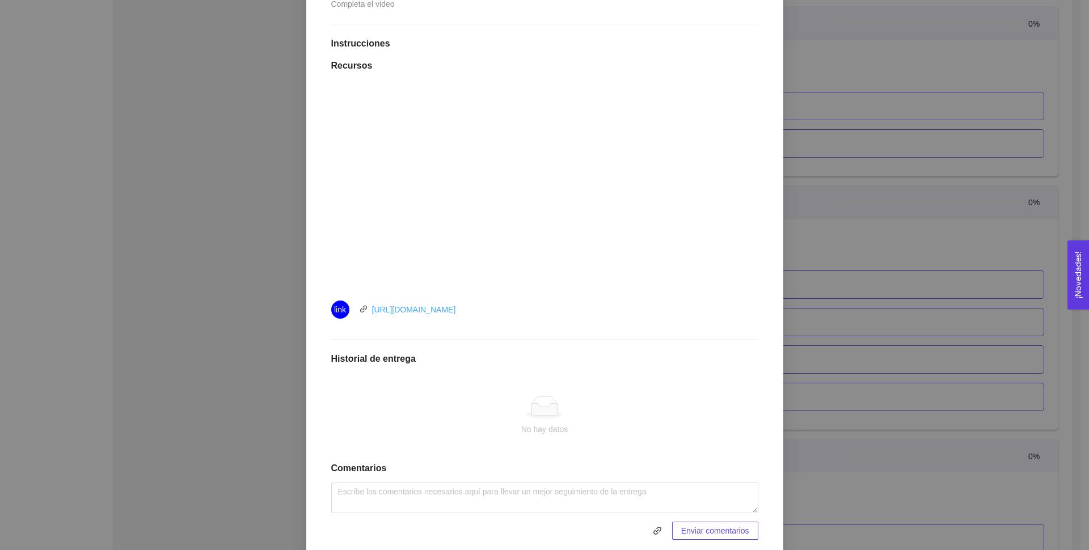
click at [399, 305] on link "https://youtu.be/w6d__VpWvXw" at bounding box center [414, 309] width 84 height 9
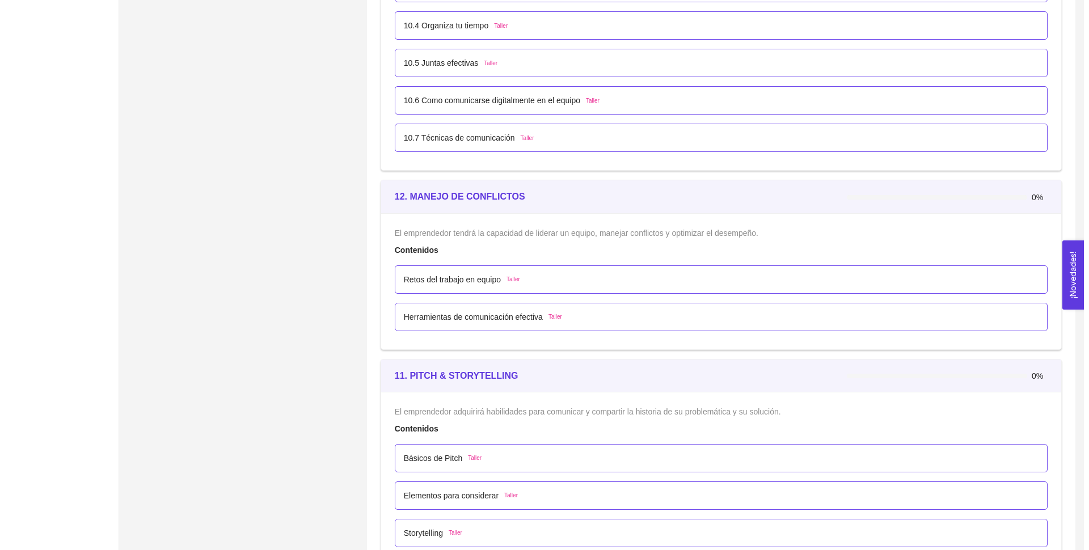
scroll to position [4386, 0]
click at [452, 278] on p "Retos del trabajo en equipo" at bounding box center [446, 280] width 97 height 12
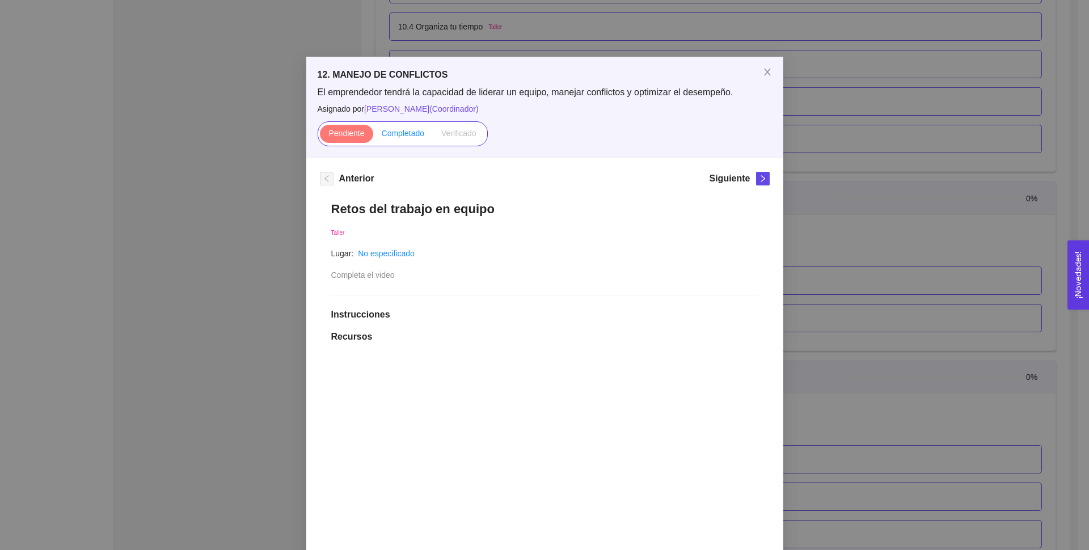
scroll to position [1, 0]
click at [385, 130] on span "Completado" at bounding box center [403, 132] width 43 height 9
click at [373, 136] on input "Completado" at bounding box center [373, 136] width 0 height 0
click at [760, 180] on icon "right" at bounding box center [763, 178] width 8 height 8
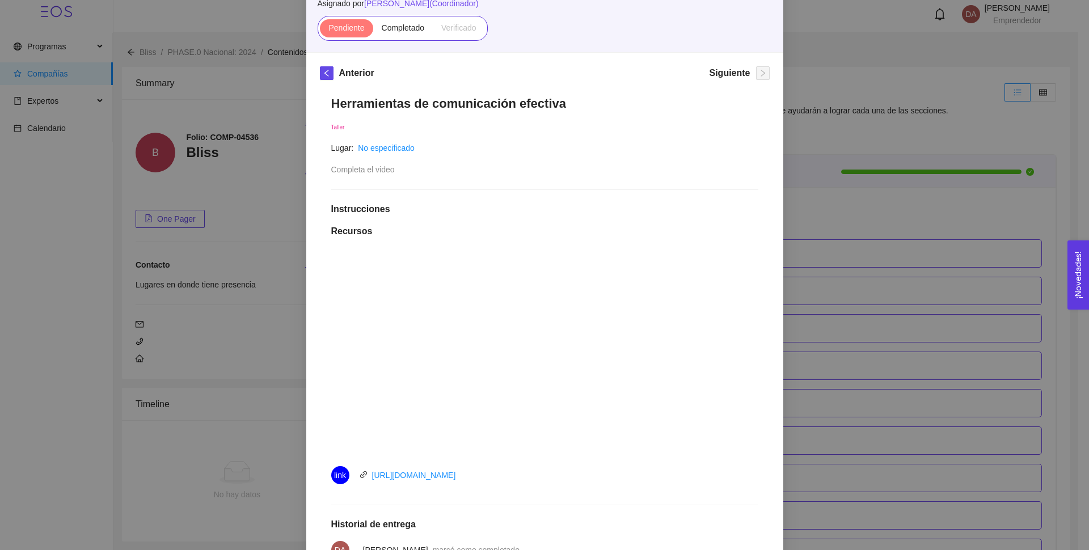
scroll to position [120, 0]
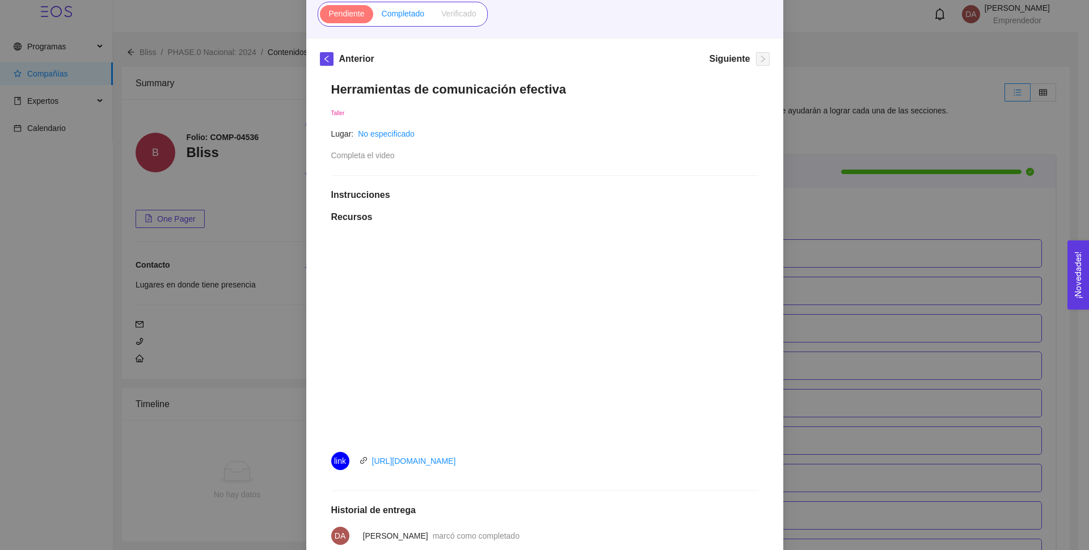
click at [398, 18] on span "Completado" at bounding box center [403, 13] width 43 height 9
click at [373, 16] on input "Completado" at bounding box center [373, 16] width 0 height 0
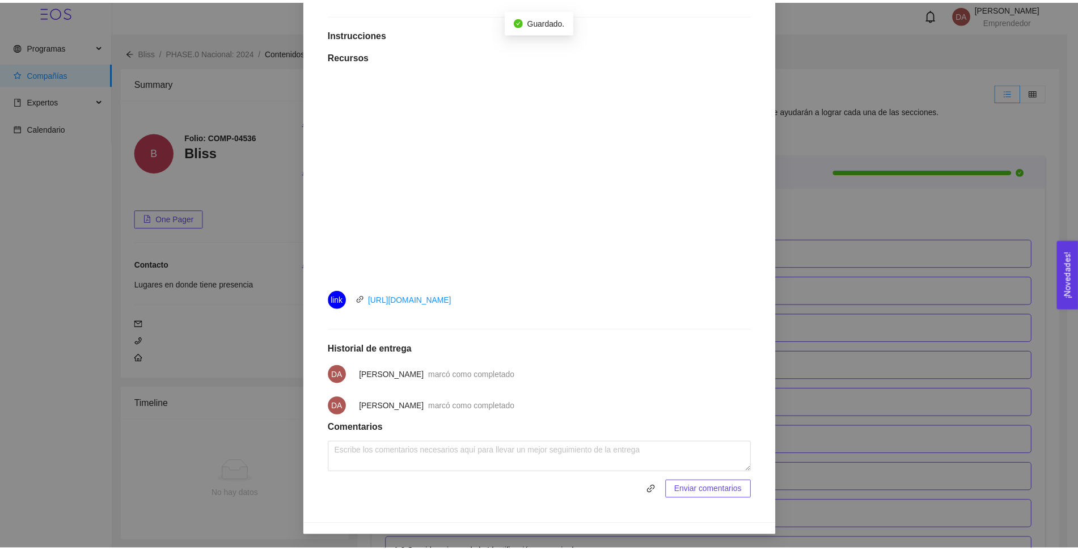
scroll to position [0, 0]
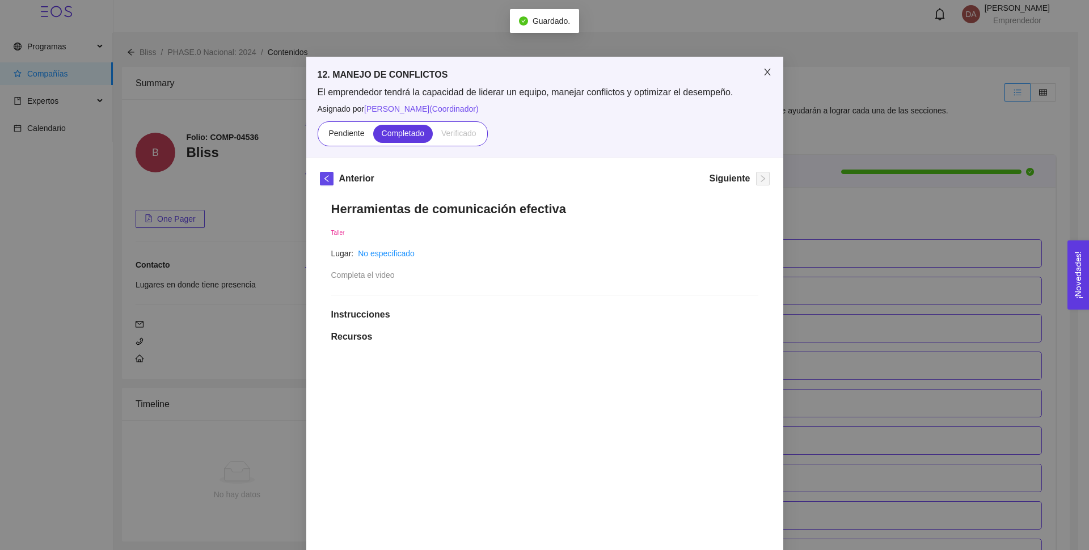
click at [761, 65] on span "Close" at bounding box center [768, 73] width 32 height 32
